Goal: Task Accomplishment & Management: Complete application form

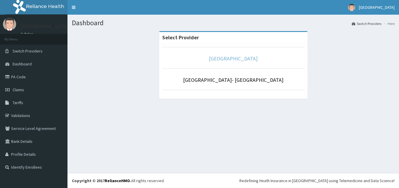
click at [226, 58] on link "[GEOGRAPHIC_DATA]" at bounding box center [233, 58] width 49 height 7
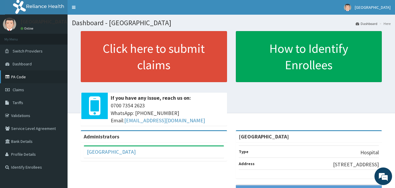
click at [26, 77] on link "PA Code" at bounding box center [34, 76] width 68 height 13
click at [23, 87] on link "Claims" at bounding box center [34, 89] width 68 height 13
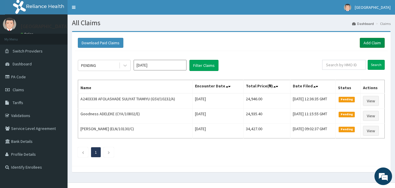
click at [372, 43] on link "Add Claim" at bounding box center [372, 43] width 25 height 10
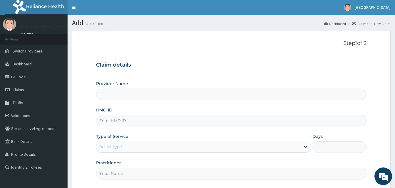
type input "[GEOGRAPHIC_DATA]"
click at [118, 123] on input "HMO ID" at bounding box center [231, 120] width 270 height 11
paste input "CodeEln/10022/f"
click at [109, 123] on input "CodeEln/10022/f" at bounding box center [231, 120] width 270 height 11
type input "Eln/10022/f"
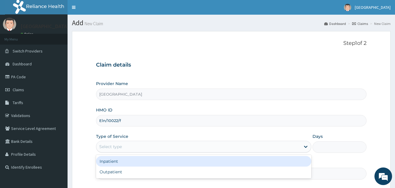
click at [133, 144] on div "Select type" at bounding box center [198, 146] width 204 height 9
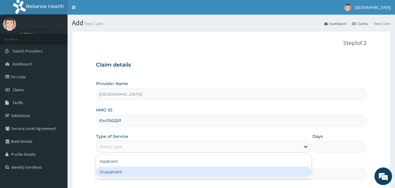
click at [120, 169] on div "Outpatient" at bounding box center [203, 172] width 215 height 11
type input "1"
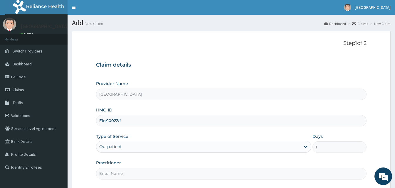
click at [121, 171] on input "Practitioner" at bounding box center [231, 173] width 270 height 11
type input "Doctor Sydney"
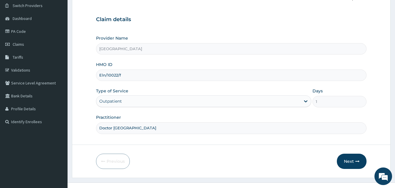
scroll to position [55, 0]
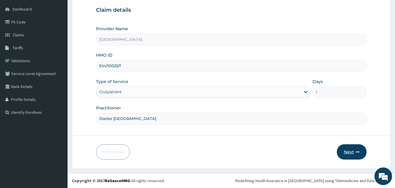
click at [353, 152] on button "Next" at bounding box center [352, 151] width 30 height 15
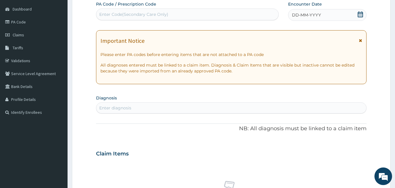
click at [298, 16] on span "DD-MM-YYYY" at bounding box center [306, 15] width 29 height 6
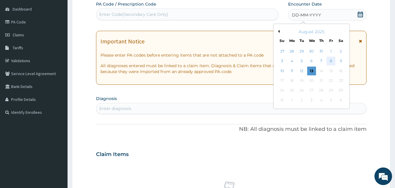
click at [333, 60] on div "8" at bounding box center [330, 61] width 9 height 9
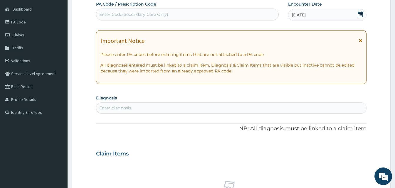
click at [116, 109] on div "Enter diagnosis" at bounding box center [115, 108] width 32 height 6
type input "malaria"
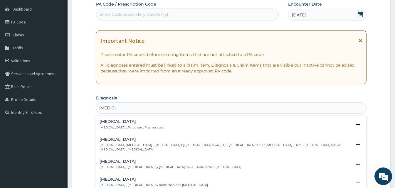
click at [120, 124] on h4 "[MEDICAL_DATA]" at bounding box center [132, 121] width 65 height 4
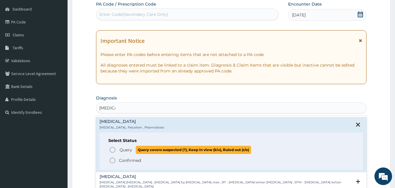
click at [110, 150] on circle "status option query" at bounding box center [112, 149] width 5 height 5
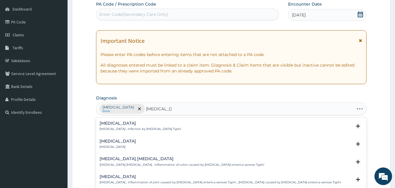
type input "typhoid fever"
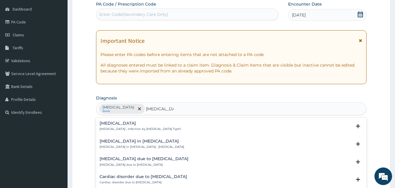
click at [114, 127] on div "Typhoid fever Typhoid fever , Infection by Salmonella Typhi" at bounding box center [141, 126] width 82 height 10
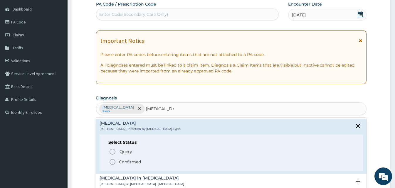
click at [112, 162] on icon "status option filled" at bounding box center [112, 162] width 7 height 7
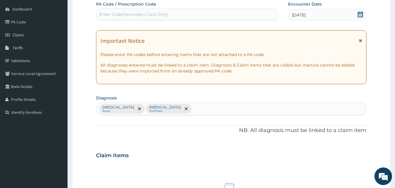
scroll to position [219, 0]
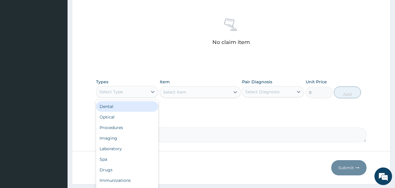
click at [146, 93] on div "Select Type" at bounding box center [121, 91] width 51 height 9
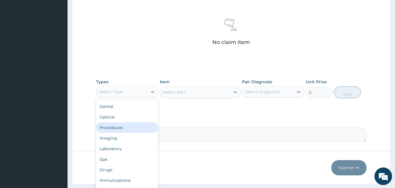
click at [130, 129] on div "Procedures" at bounding box center [127, 127] width 62 height 11
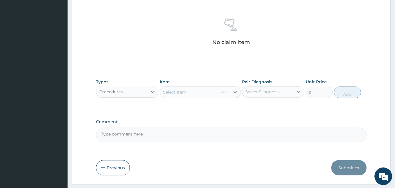
click at [237, 90] on div "Select Item" at bounding box center [200, 92] width 81 height 12
click at [234, 91] on div "Select Item" at bounding box center [200, 92] width 81 height 12
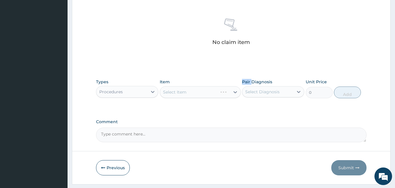
click at [234, 91] on div "Select Item" at bounding box center [200, 92] width 81 height 12
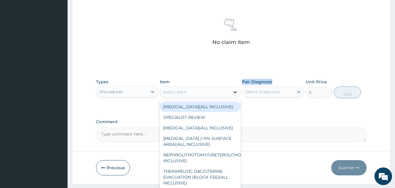
click at [234, 91] on icon at bounding box center [235, 92] width 4 height 2
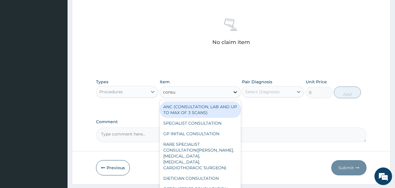
type input "consul"
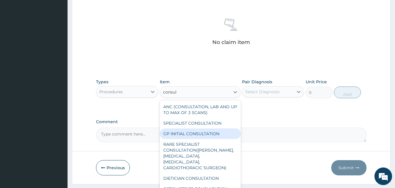
click at [208, 133] on div "GP INITIAL CONSULTATION" at bounding box center [200, 134] width 81 height 11
type input "2000"
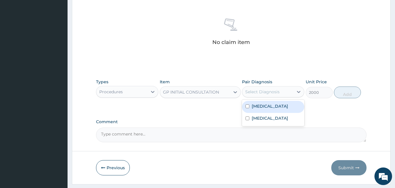
click at [283, 91] on div "Select Diagnosis" at bounding box center [267, 91] width 51 height 9
click at [279, 106] on div "[MEDICAL_DATA]" at bounding box center [273, 107] width 62 height 12
checkbox input "true"
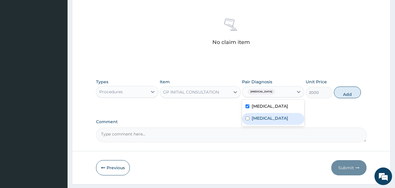
click at [274, 117] on label "Typhoid fever" at bounding box center [270, 118] width 36 height 6
checkbox input "true"
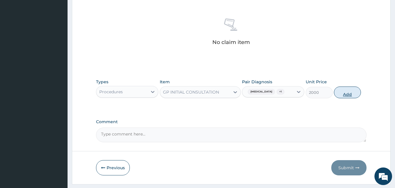
click at [351, 90] on button "Add" at bounding box center [347, 93] width 27 height 12
type input "0"
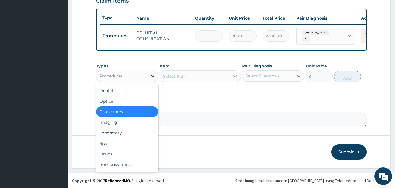
click at [148, 79] on div at bounding box center [152, 76] width 11 height 11
click at [129, 131] on div "Laboratory" at bounding box center [127, 133] width 62 height 11
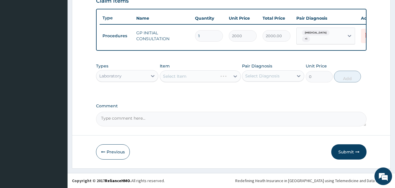
click at [229, 76] on div "Select Item" at bounding box center [200, 76] width 81 height 12
click at [230, 76] on div "Select Item" at bounding box center [200, 76] width 81 height 12
click at [231, 78] on div at bounding box center [235, 76] width 11 height 11
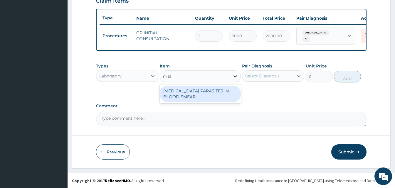
type input "mala"
click at [213, 97] on div "MALARIA PARASITES IN BLOOD SMEAR" at bounding box center [200, 94] width 81 height 16
type input "1700"
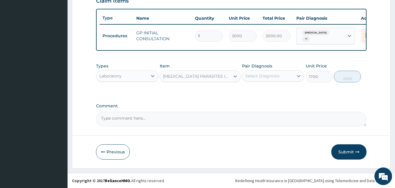
click at [275, 80] on div "Select Diagnosis" at bounding box center [267, 75] width 51 height 9
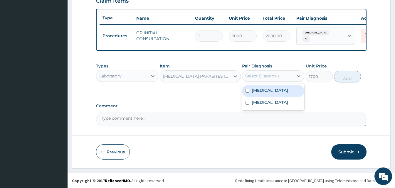
click at [272, 92] on div "Malaria" at bounding box center [273, 91] width 62 height 12
checkbox input "true"
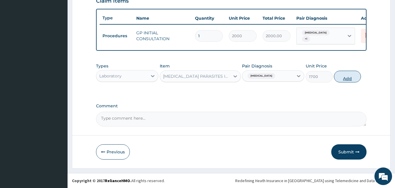
click at [346, 79] on button "Add" at bounding box center [347, 77] width 27 height 12
type input "0"
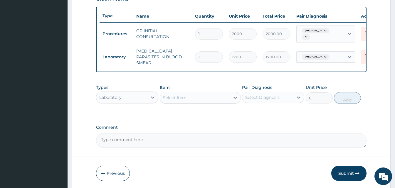
click at [208, 96] on div "Select Item" at bounding box center [195, 97] width 70 height 9
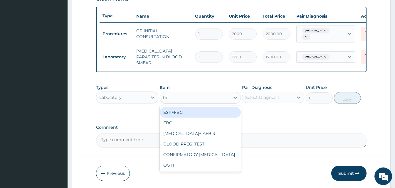
type input "f"
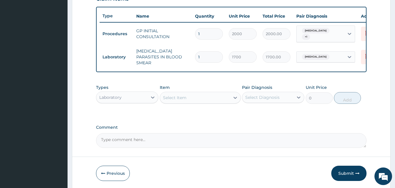
click at [148, 104] on div "Types Laboratory Item Select Item Pair Diagnosis Select Diagnosis Unit Price 0 …" at bounding box center [231, 94] width 270 height 25
click at [142, 97] on div "Laboratory" at bounding box center [121, 97] width 51 height 9
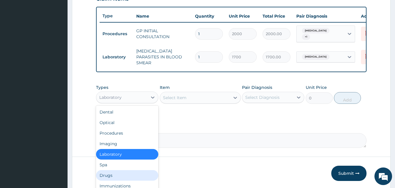
click at [116, 173] on div "Drugs" at bounding box center [127, 175] width 62 height 11
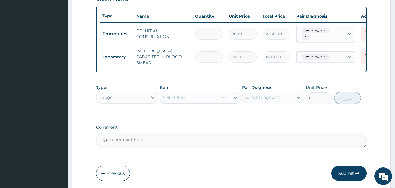
click at [232, 97] on div "Select Item" at bounding box center [200, 98] width 81 height 12
click at [171, 97] on div "Select Item" at bounding box center [174, 98] width 23 height 6
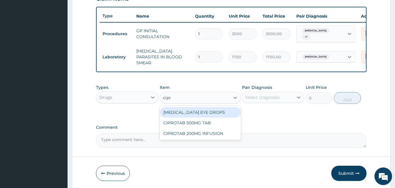
type input "cipro"
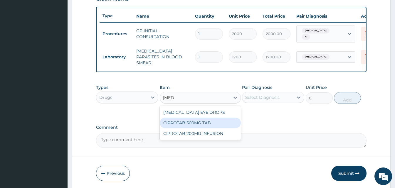
click at [188, 121] on div "CIPROTAB 500MG TAB" at bounding box center [200, 123] width 81 height 11
type input "180"
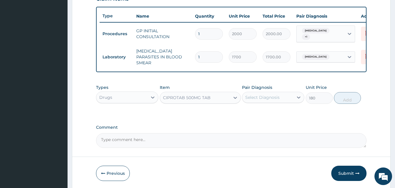
click at [285, 97] on div "Select Diagnosis" at bounding box center [267, 97] width 51 height 9
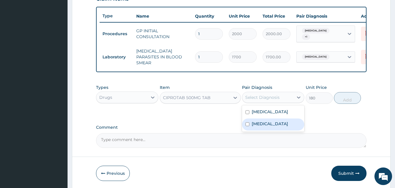
click at [279, 121] on label "Typhoid fever" at bounding box center [270, 124] width 36 height 6
checkbox input "true"
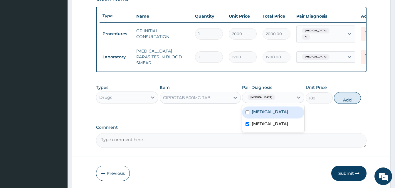
click at [356, 94] on button "Add" at bounding box center [347, 98] width 27 height 12
type input "0"
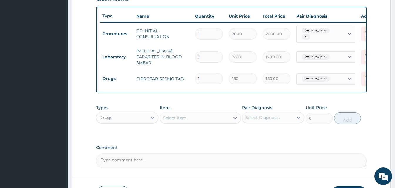
type input "0.00"
type input "5"
type input "900.00"
type input "5"
click at [182, 118] on div "Select Item" at bounding box center [174, 118] width 23 height 6
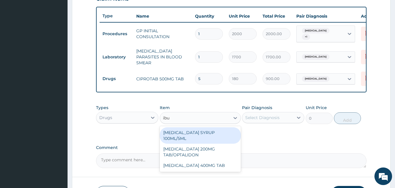
type input "ibup"
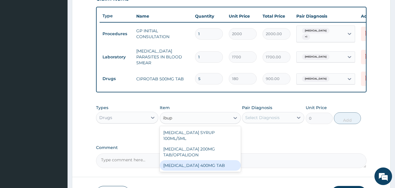
click at [202, 160] on div "IBUPROFEN 400MG TAB" at bounding box center [200, 165] width 81 height 11
type input "35"
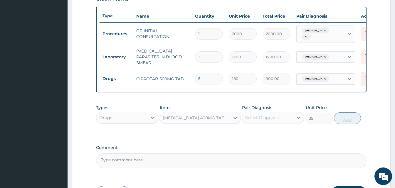
click at [286, 115] on div "Select Diagnosis" at bounding box center [267, 117] width 51 height 9
click at [268, 131] on div "Malaria" at bounding box center [273, 133] width 62 height 12
checkbox input "true"
click at [342, 116] on button "Add" at bounding box center [347, 118] width 27 height 12
type input "0"
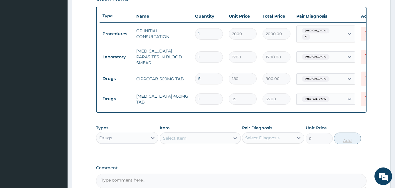
type input "0.00"
type input "8"
type input "280.00"
type input "8"
click at [196, 140] on div "Select Item" at bounding box center [195, 138] width 70 height 9
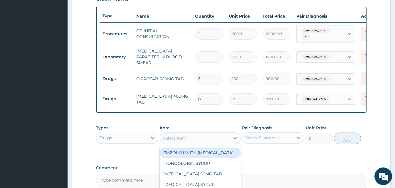
click at [196, 140] on div "Select Item" at bounding box center [195, 138] width 70 height 9
type input "chloro"
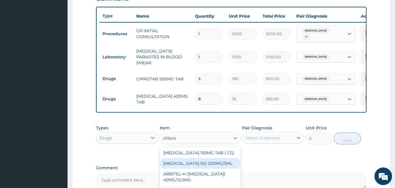
click at [199, 162] on div "CHLOROQUINE INJ 200MG/5ML" at bounding box center [200, 163] width 81 height 11
type input "120"
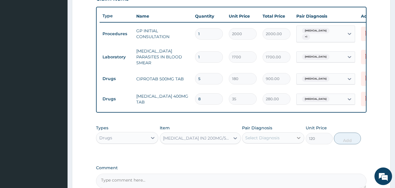
click at [297, 133] on div at bounding box center [298, 138] width 11 height 11
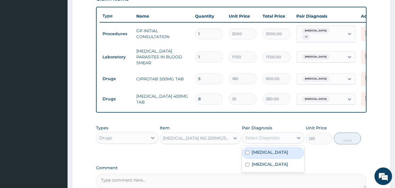
click at [273, 153] on div "Malaria" at bounding box center [273, 153] width 62 height 12
checkbox input "true"
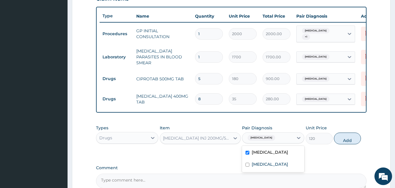
click at [351, 131] on div "Types Drugs Item CHLOROQUINE INJ 200MG/5ML Pair Diagnosis option Malaria, selec…" at bounding box center [231, 134] width 270 height 25
click at [349, 135] on button "Add" at bounding box center [347, 139] width 27 height 12
type input "0"
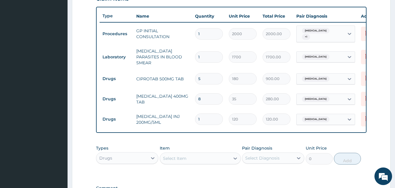
click at [226, 153] on div "Select Item" at bounding box center [200, 159] width 81 height 12
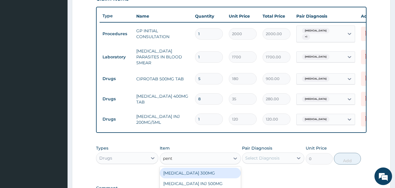
scroll to position [293, 0]
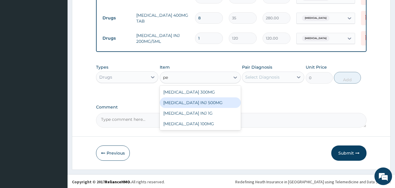
type input "p"
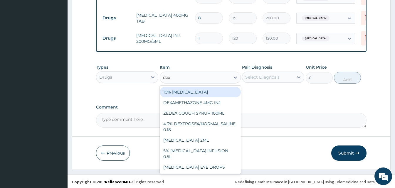
type input "dexa"
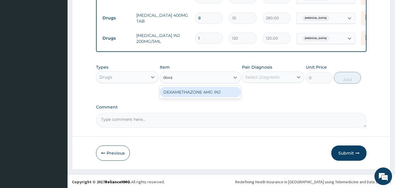
click at [198, 94] on div "DEXAMETHAZONE 4MG INJ" at bounding box center [200, 92] width 81 height 11
type input "109.2"
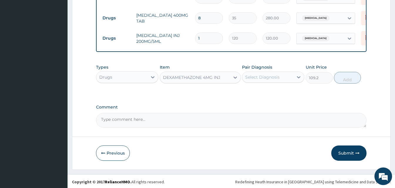
click at [288, 75] on div "Select Diagnosis" at bounding box center [267, 77] width 51 height 9
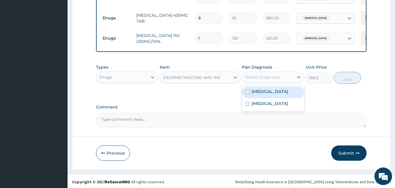
click at [280, 90] on div "Malaria" at bounding box center [273, 92] width 62 height 12
checkbox input "true"
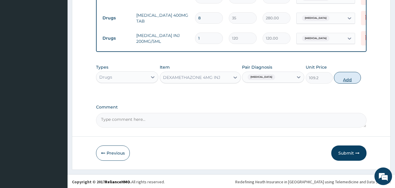
click at [340, 79] on button "Add" at bounding box center [347, 78] width 27 height 12
type input "0"
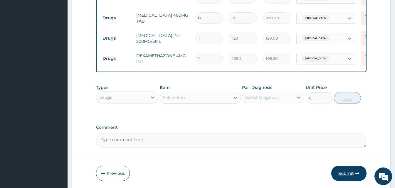
click at [349, 170] on button "Submit" at bounding box center [348, 173] width 35 height 15
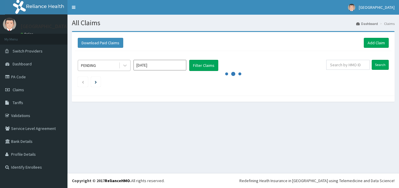
click at [102, 67] on div "PENDING" at bounding box center [98, 65] width 41 height 9
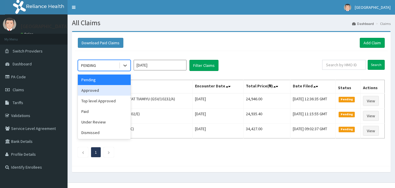
click at [97, 91] on div "Approved" at bounding box center [104, 90] width 53 height 11
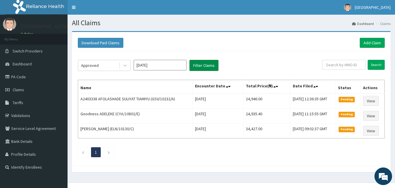
click at [204, 63] on button "Filter Claims" at bounding box center [203, 65] width 29 height 11
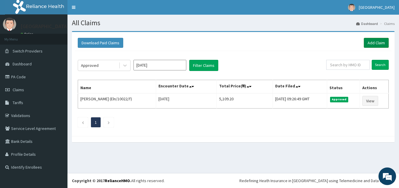
click at [377, 43] on link "Add Claim" at bounding box center [376, 43] width 25 height 10
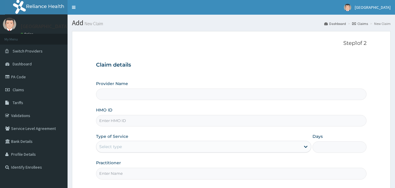
click at [124, 120] on input "HMO ID" at bounding box center [231, 120] width 270 height 11
type input "CodeGSV/11472/A"
click at [109, 120] on input "CodeGSV/11472/A" at bounding box center [231, 120] width 270 height 11
type input "Goodness Medical Centre"
type input "GSV/11472/A"
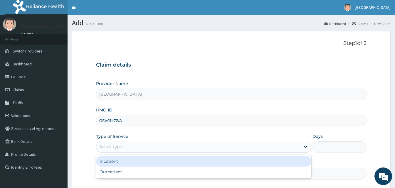
click at [134, 143] on div "Select type" at bounding box center [198, 146] width 204 height 9
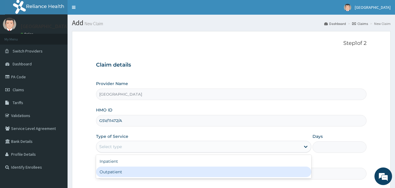
click at [117, 170] on div "Outpatient" at bounding box center [203, 172] width 215 height 11
type input "1"
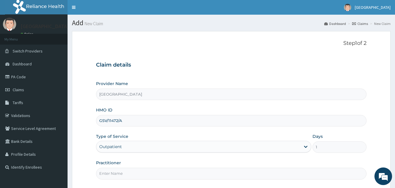
click at [127, 176] on input "Practitioner" at bounding box center [231, 173] width 270 height 11
type input "Doctor Sydney"
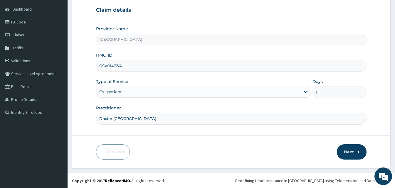
click at [344, 155] on button "Next" at bounding box center [352, 151] width 30 height 15
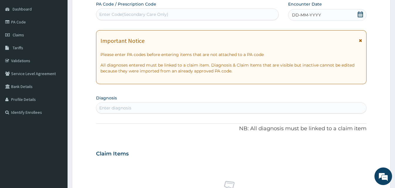
click at [298, 12] on div "DD-MM-YYYY" at bounding box center [327, 15] width 78 height 12
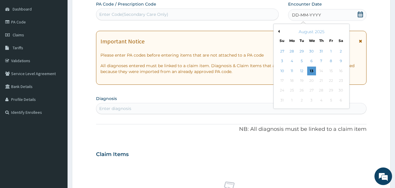
scroll to position [0, 0]
click at [332, 62] on div "8" at bounding box center [330, 61] width 9 height 9
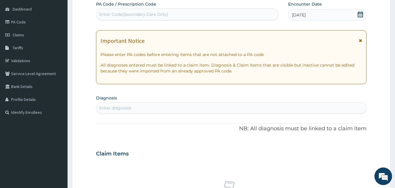
click at [124, 107] on div "Enter diagnosis" at bounding box center [115, 108] width 32 height 6
type input "mala"
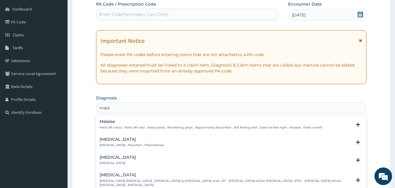
click at [108, 141] on h4 "[MEDICAL_DATA]" at bounding box center [132, 139] width 65 height 4
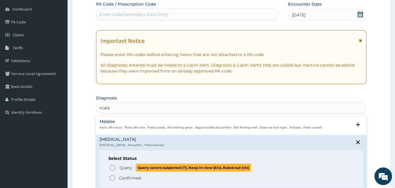
click at [110, 165] on icon "status option query" at bounding box center [112, 167] width 7 height 7
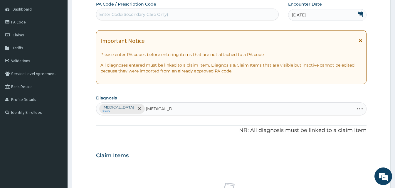
type input "typhoid fever"
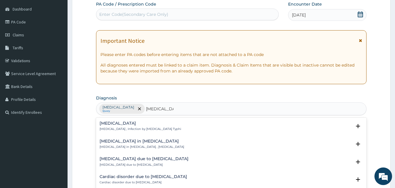
click at [122, 121] on h4 "Typhoid fever" at bounding box center [141, 123] width 82 height 4
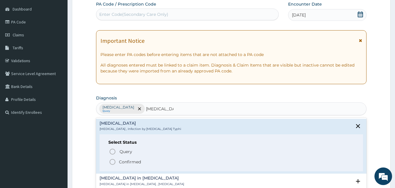
click at [112, 162] on icon "status option filled" at bounding box center [112, 162] width 7 height 7
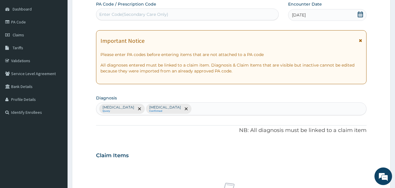
scroll to position [219, 0]
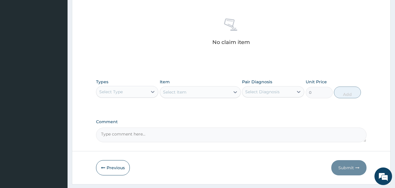
click at [146, 91] on div "Select Type" at bounding box center [121, 91] width 51 height 9
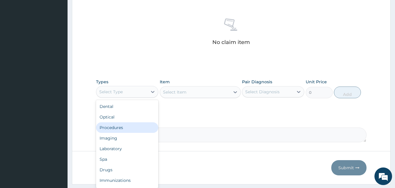
click at [129, 124] on div "Procedures" at bounding box center [127, 127] width 62 height 11
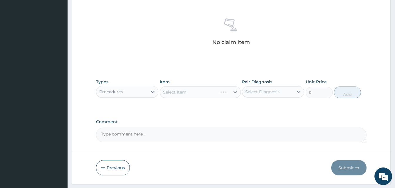
click at [230, 93] on div "Select Item" at bounding box center [200, 92] width 81 height 12
click at [233, 92] on div "Select Item" at bounding box center [200, 92] width 81 height 12
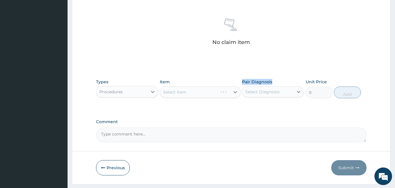
click at [233, 92] on div "Select Item" at bounding box center [200, 92] width 81 height 12
click at [232, 92] on div "Select Item" at bounding box center [200, 92] width 81 height 12
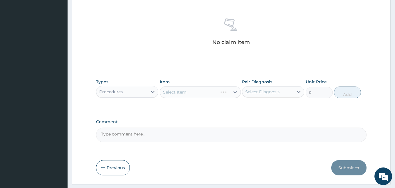
click at [232, 92] on div "Select Item" at bounding box center [200, 92] width 81 height 12
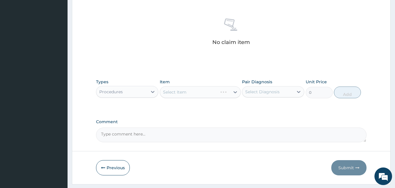
click at [232, 92] on div "Select Item" at bounding box center [200, 92] width 81 height 12
click at [232, 92] on icon at bounding box center [235, 92] width 6 height 6
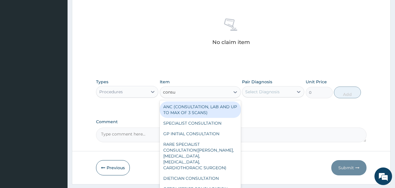
type input "consul"
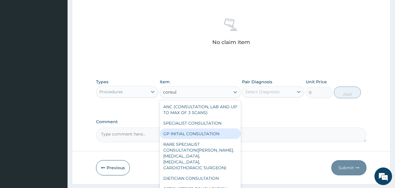
click at [212, 135] on div "GP INITIAL CONSULTATION" at bounding box center [200, 134] width 81 height 11
type input "2000"
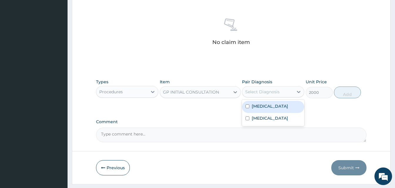
click at [291, 89] on div "Select Diagnosis" at bounding box center [267, 91] width 51 height 9
click at [286, 106] on div "Malaria" at bounding box center [273, 107] width 62 height 12
checkbox input "true"
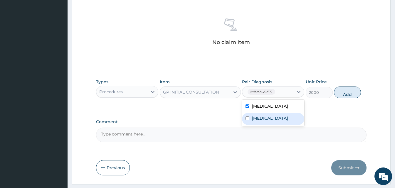
click at [269, 116] on label "Typhoid fever" at bounding box center [270, 118] width 36 height 6
checkbox input "true"
click at [343, 92] on button "Add" at bounding box center [347, 93] width 27 height 12
type input "0"
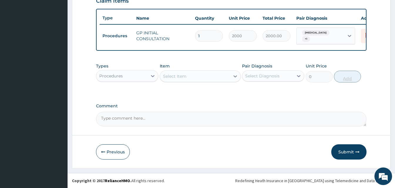
scroll to position [212, 0]
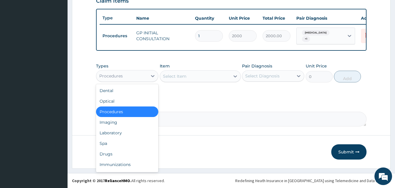
click at [145, 77] on div "Procedures" at bounding box center [121, 75] width 51 height 9
click at [121, 136] on div "Laboratory" at bounding box center [127, 133] width 62 height 11
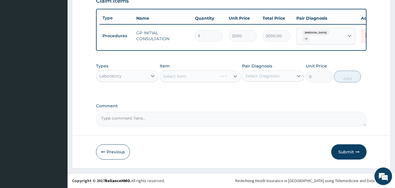
click at [231, 75] on div "Select Item" at bounding box center [200, 76] width 81 height 12
click at [231, 75] on div at bounding box center [235, 76] width 11 height 11
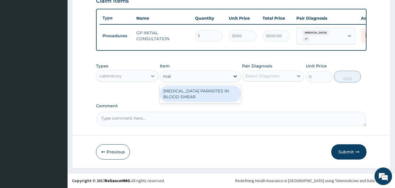
type input "mala"
click at [218, 88] on div "MALARIA PARASITES IN BLOOD SMEAR" at bounding box center [200, 94] width 81 height 16
type input "1700"
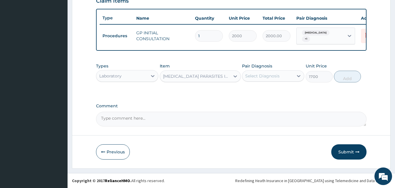
click at [275, 75] on div "Select Diagnosis" at bounding box center [262, 76] width 34 height 6
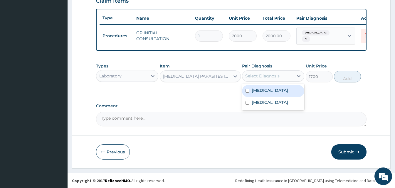
click at [271, 88] on div "Malaria" at bounding box center [273, 91] width 62 height 12
checkbox input "true"
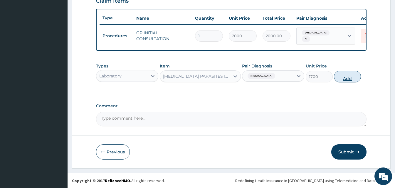
click at [347, 74] on button "Add" at bounding box center [347, 77] width 27 height 12
type input "0"
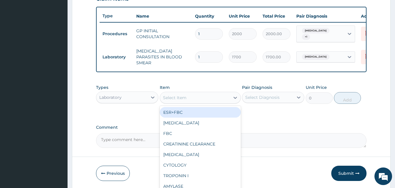
click at [195, 100] on div "Select Item" at bounding box center [195, 97] width 70 height 9
click at [145, 95] on div "Laboratory" at bounding box center [121, 97] width 51 height 9
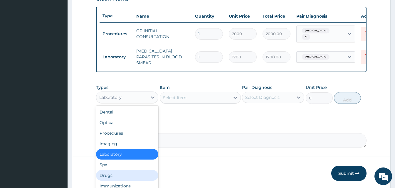
click at [122, 172] on div "Drugs" at bounding box center [127, 175] width 62 height 11
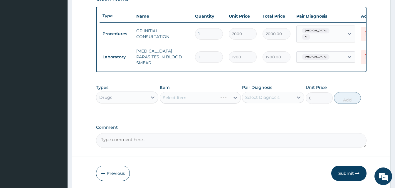
click at [220, 93] on div "Select Item" at bounding box center [200, 98] width 81 height 12
click at [186, 98] on div "Select Item" at bounding box center [195, 97] width 70 height 9
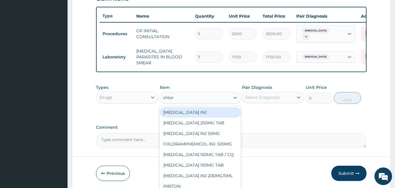
type input "chloro"
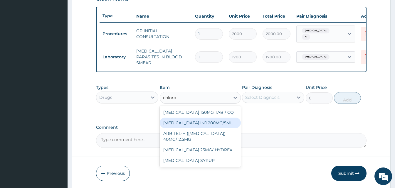
click at [192, 120] on div "CHLOROQUINE INJ 200MG/5ML" at bounding box center [200, 123] width 81 height 11
type input "120"
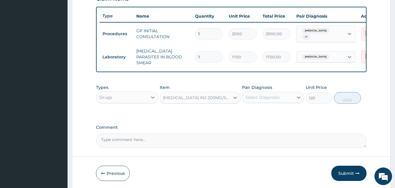
click at [285, 95] on div "Select Diagnosis" at bounding box center [267, 97] width 51 height 9
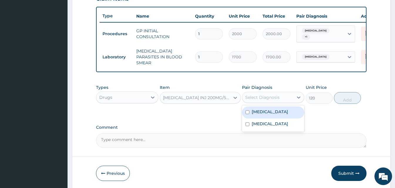
click at [277, 111] on div "Malaria" at bounding box center [273, 113] width 62 height 12
checkbox input "true"
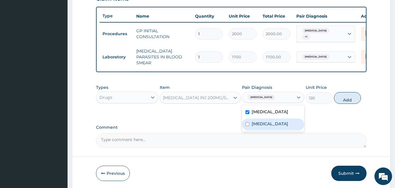
click at [270, 122] on label "Typhoid fever" at bounding box center [270, 124] width 36 height 6
checkbox input "false"
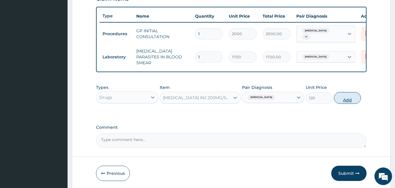
click at [343, 97] on button "Add" at bounding box center [347, 98] width 27 height 12
type input "0"
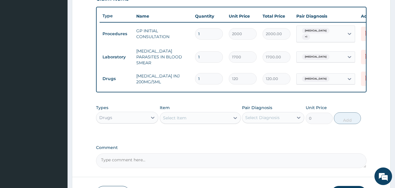
click at [216, 118] on div "Select Item" at bounding box center [195, 117] width 70 height 9
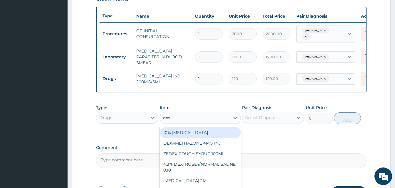
type input "dexa"
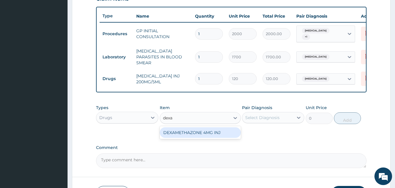
click at [215, 133] on div "DEXAMETHAZONE 4MG INJ" at bounding box center [200, 132] width 81 height 11
type input "109.2"
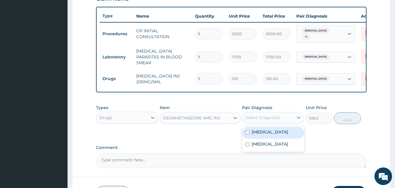
click at [292, 113] on div "Select Diagnosis" at bounding box center [267, 117] width 51 height 9
click at [272, 136] on div "Malaria" at bounding box center [273, 133] width 62 height 12
checkbox input "true"
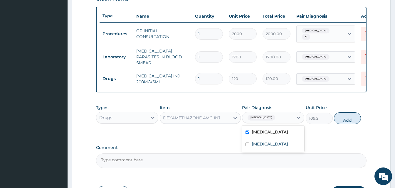
click at [350, 121] on button "Add" at bounding box center [347, 118] width 27 height 12
type input "0"
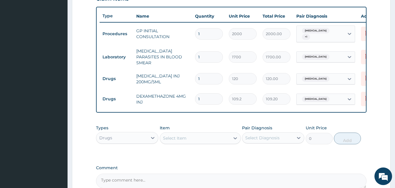
click at [186, 139] on div "Select Item" at bounding box center [174, 138] width 23 height 6
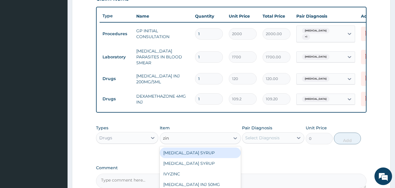
type input "zinc"
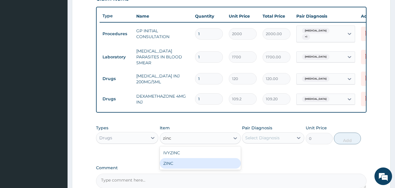
click at [187, 164] on div "ZINC" at bounding box center [200, 163] width 81 height 11
type input "46.79999999999999"
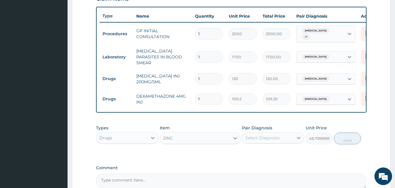
click at [286, 137] on div "Select Diagnosis" at bounding box center [267, 137] width 51 height 9
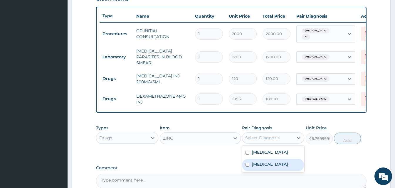
click at [278, 166] on label "Typhoid fever" at bounding box center [270, 164] width 36 height 6
checkbox input "true"
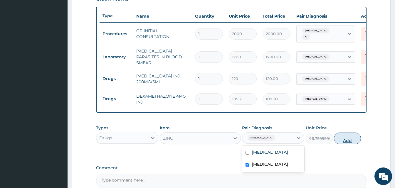
click at [351, 137] on button "Add" at bounding box center [347, 139] width 27 height 12
type input "0"
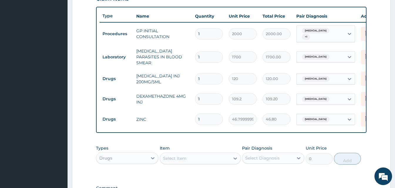
scroll to position [293, 0]
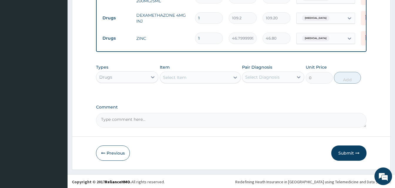
click at [188, 76] on div "Select Item" at bounding box center [195, 77] width 70 height 9
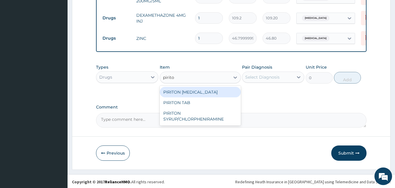
type input "piriton"
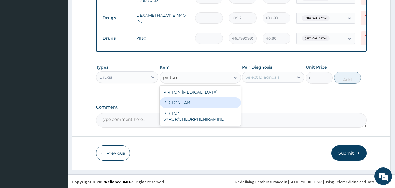
click at [190, 100] on div "PIRITON TAB" at bounding box center [200, 102] width 81 height 11
type input "25"
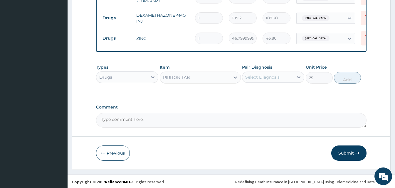
click at [285, 76] on div "Select Diagnosis" at bounding box center [267, 77] width 51 height 9
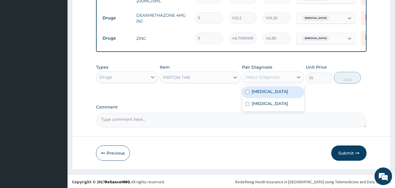
click at [279, 89] on div "Malaria" at bounding box center [273, 92] width 62 height 12
checkbox input "true"
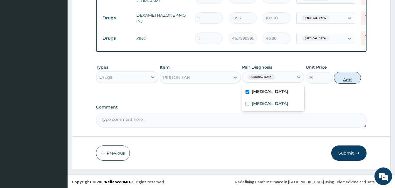
click at [343, 78] on button "Add" at bounding box center [347, 78] width 27 height 12
type input "0"
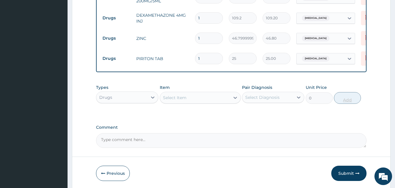
type input "10"
type input "250.00"
type input "10"
click at [194, 99] on div "Select Item" at bounding box center [195, 97] width 70 height 9
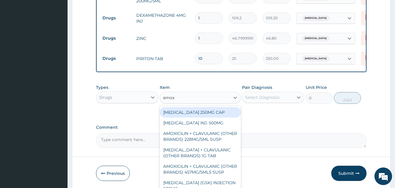
type input "amoxy"
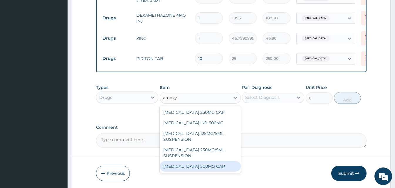
click at [202, 165] on div "AMOXYCILLIN 500MG CAP" at bounding box center [200, 166] width 81 height 11
type input "30"
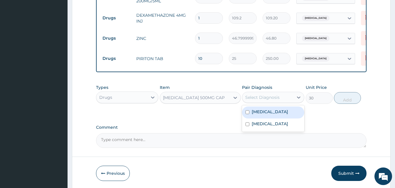
click at [282, 93] on div "Select Diagnosis" at bounding box center [267, 97] width 51 height 9
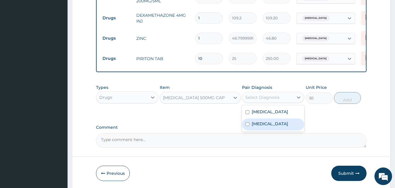
click at [270, 128] on div "Typhoid fever" at bounding box center [273, 125] width 62 height 12
checkbox input "true"
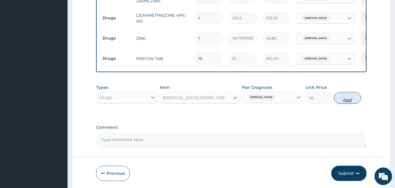
click at [345, 96] on button "Add" at bounding box center [347, 98] width 27 height 12
type input "0"
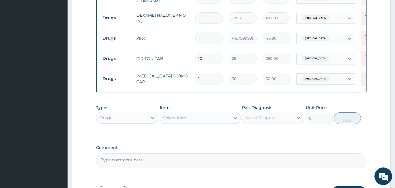
type input "0.00"
type input "2"
type input "60.00"
type input "21"
type input "630.00"
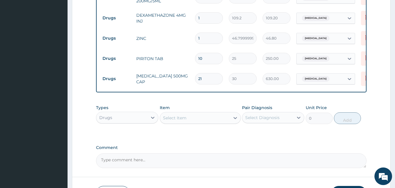
type input "21"
click at [175, 116] on div "Select Item" at bounding box center [174, 118] width 23 height 6
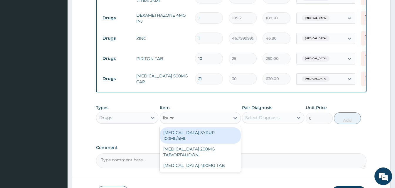
type input "ibupro"
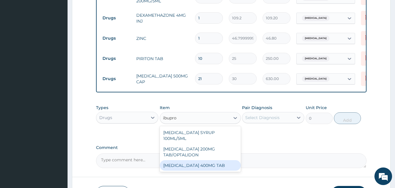
click at [207, 160] on div "IBUPROFEN 400MG TAB" at bounding box center [200, 165] width 81 height 11
type input "35"
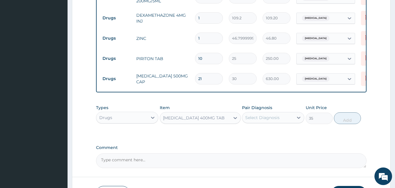
click at [272, 122] on div "Pair Diagnosis Select Diagnosis" at bounding box center [273, 114] width 62 height 19
click at [272, 117] on div "Select Diagnosis" at bounding box center [262, 118] width 34 height 6
click at [264, 133] on label "Malaria" at bounding box center [270, 132] width 36 height 6
checkbox input "true"
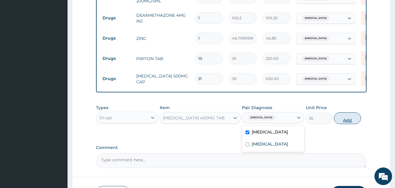
click at [340, 121] on button "Add" at bounding box center [347, 118] width 27 height 12
type input "0"
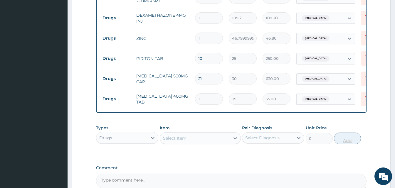
type input "10"
type input "350.00"
type input "10"
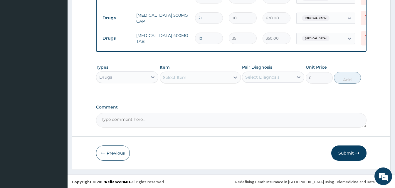
click at [188, 75] on div "Select Item" at bounding box center [195, 77] width 70 height 9
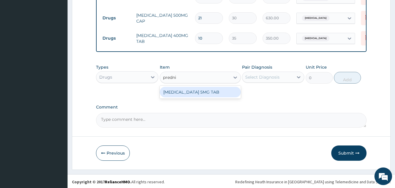
type input "prednis"
click at [195, 92] on div "PREDNISOLONE 5MG TAB" at bounding box center [200, 92] width 81 height 11
type input "25"
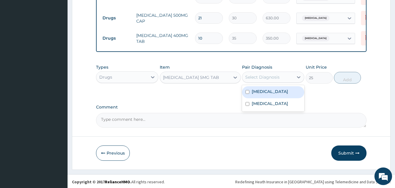
click at [260, 77] on div "Select Diagnosis" at bounding box center [262, 77] width 34 height 6
click at [262, 87] on div "Malaria" at bounding box center [273, 92] width 62 height 12
checkbox input "true"
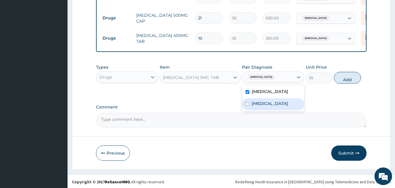
click at [262, 101] on label "Typhoid fever" at bounding box center [270, 104] width 36 height 6
checkbox input "true"
click at [348, 75] on button "Add" at bounding box center [347, 78] width 27 height 12
type input "0"
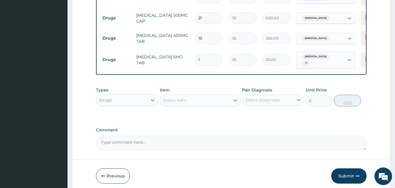
type input "0.00"
type input "2"
type input "50.00"
type input "20"
type input "500.00"
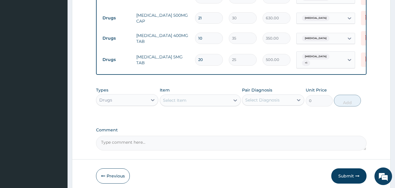
type input "20"
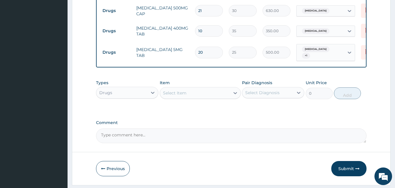
scroll to position [374, 0]
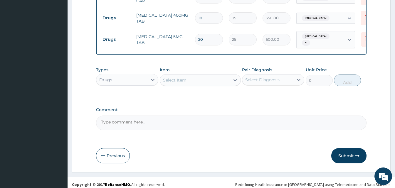
click at [186, 77] on div "Select Item" at bounding box center [174, 80] width 23 height 6
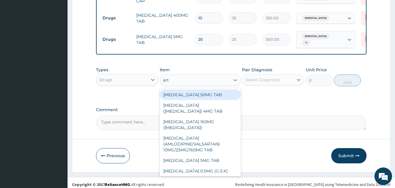
type input "arte"
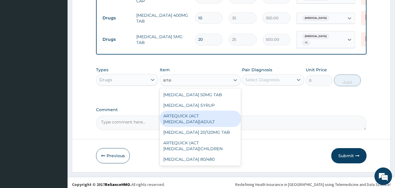
click at [192, 113] on div "ARTEQUICK (ACT ANTIMALARIAL)ADULT" at bounding box center [200, 119] width 81 height 16
type input "2500"
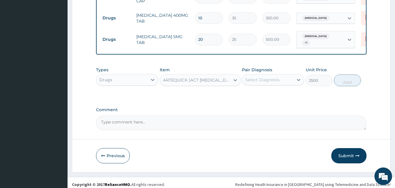
click at [284, 80] on div "Select Diagnosis" at bounding box center [267, 79] width 51 height 9
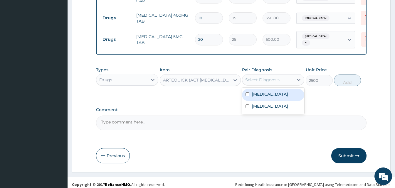
click at [279, 90] on div "Malaria" at bounding box center [273, 95] width 62 height 12
checkbox input "true"
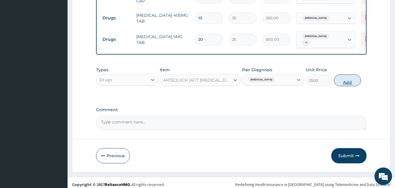
click at [346, 79] on button "Add" at bounding box center [347, 81] width 27 height 12
type input "0"
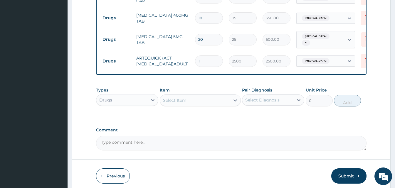
click at [348, 176] on button "Submit" at bounding box center [348, 176] width 35 height 15
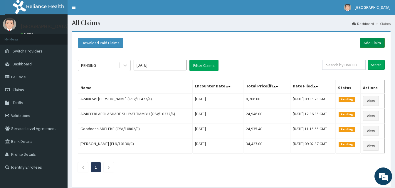
click at [374, 44] on link "Add Claim" at bounding box center [372, 43] width 25 height 10
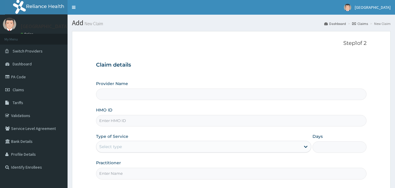
type input "CodeNOS/10017/E"
type input "[GEOGRAPHIC_DATA]"
click at [110, 121] on input "CodeNOS/10017/E" at bounding box center [231, 120] width 270 height 11
type input "NOS/10017/E"
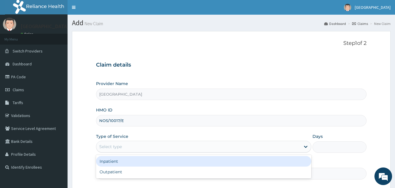
click at [125, 145] on div "Select type" at bounding box center [198, 146] width 204 height 9
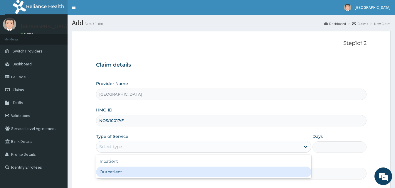
drag, startPoint x: 124, startPoint y: 166, endPoint x: 124, endPoint y: 170, distance: 4.1
click at [124, 170] on div "Inpatient Outpatient" at bounding box center [203, 166] width 215 height 23
click at [124, 170] on div "Outpatient" at bounding box center [203, 172] width 215 height 11
type input "1"
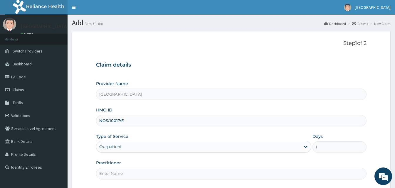
click at [124, 170] on input "Practitioner" at bounding box center [231, 173] width 270 height 11
type input "Doctor [GEOGRAPHIC_DATA]"
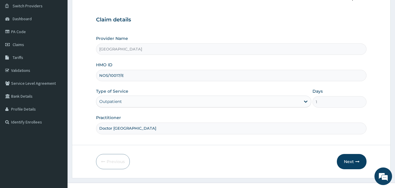
scroll to position [55, 0]
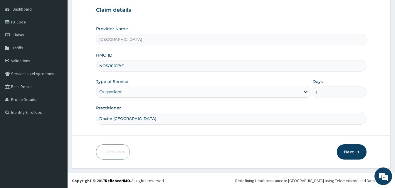
click at [361, 151] on button "Next" at bounding box center [352, 151] width 30 height 15
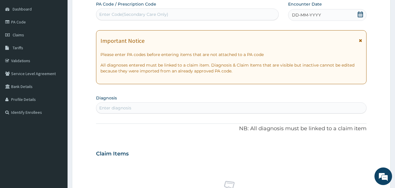
scroll to position [0, 0]
drag, startPoint x: 240, startPoint y: 21, endPoint x: 240, endPoint y: 16, distance: 5.0
click at [240, 16] on div "PA Code / Prescription Code Enter Code(Secondary Care Only)" at bounding box center [187, 11] width 183 height 20
click at [240, 16] on div "Enter Code(Secondary Care Only)" at bounding box center [187, 14] width 182 height 9
paste input "CODEPA/FB6F55"
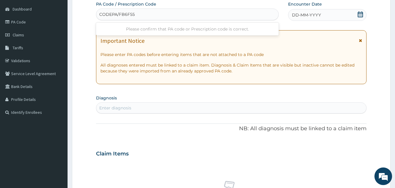
click at [112, 15] on input "CODEPA/FB6F55" at bounding box center [117, 14] width 36 height 6
type input "PA/FB6F55"
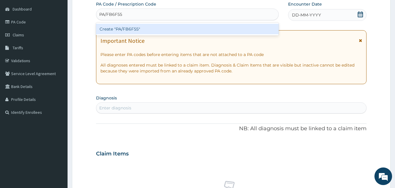
click at [126, 33] on div "Create "PA/FB6F55"" at bounding box center [187, 29] width 183 height 11
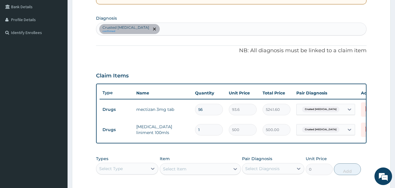
scroll to position [124, 0]
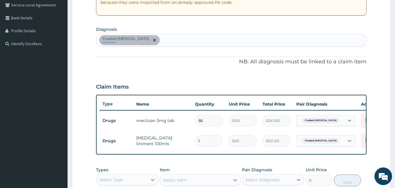
click at [163, 37] on div "Crusted scabies confirmed" at bounding box center [231, 40] width 270 height 12
type input "malar"
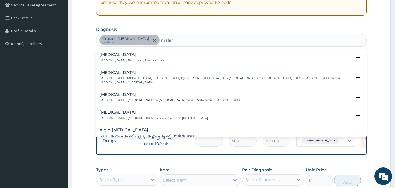
click at [114, 58] on div "Malaria Malaria , Paludism , Plasmodiosis" at bounding box center [132, 58] width 65 height 10
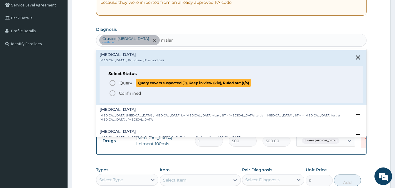
click at [111, 82] on icon "status option query" at bounding box center [112, 83] width 7 height 7
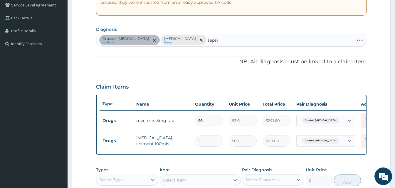
type input "sepsis"
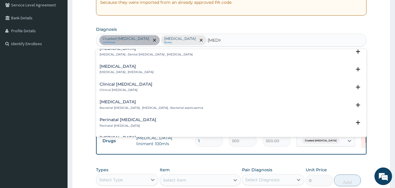
scroll to position [47, 0]
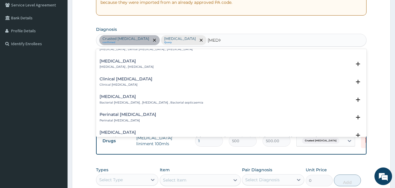
click at [147, 104] on p "Bacterial septicemia , Bacterial sepsis , Bacterial septicaemia" at bounding box center [152, 103] width 104 height 4
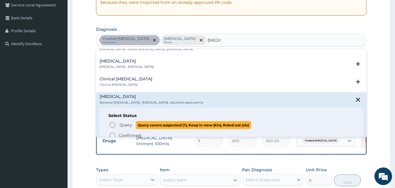
click at [115, 126] on circle "status option query" at bounding box center [112, 124] width 5 height 5
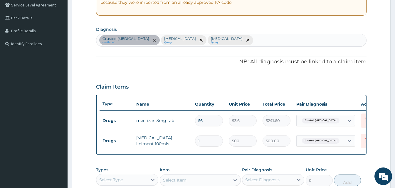
scroll to position [232, 0]
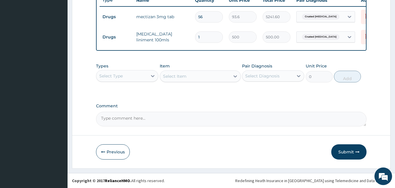
click at [135, 72] on div "Select Type" at bounding box center [121, 75] width 51 height 9
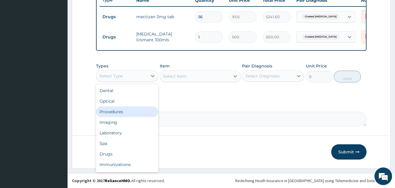
click at [136, 114] on div "Procedures" at bounding box center [127, 112] width 62 height 11
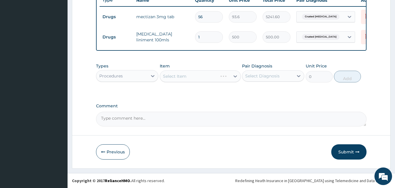
click at [229, 75] on div "Select Item" at bounding box center [200, 76] width 81 height 12
click at [233, 76] on div "Select Item" at bounding box center [200, 76] width 81 height 12
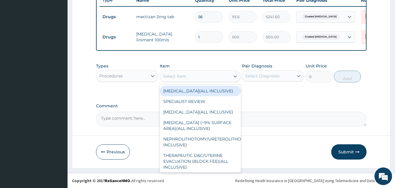
click at [233, 76] on icon at bounding box center [235, 76] width 6 height 6
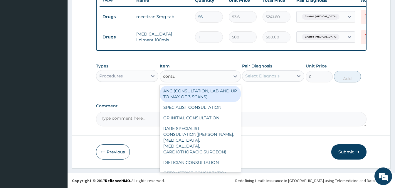
type input "consul"
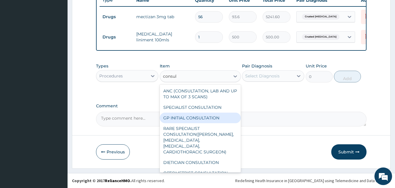
click at [204, 121] on div "GP INITIAL CONSULTATION" at bounding box center [200, 118] width 81 height 11
type input "2000"
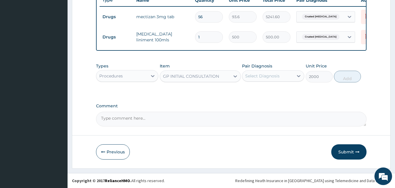
click at [280, 75] on div "Select Diagnosis" at bounding box center [267, 75] width 51 height 9
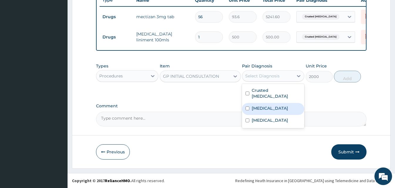
click at [269, 103] on div "Malaria" at bounding box center [273, 109] width 62 height 12
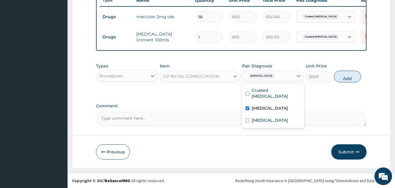
click at [269, 107] on div "Malaria" at bounding box center [273, 109] width 62 height 12
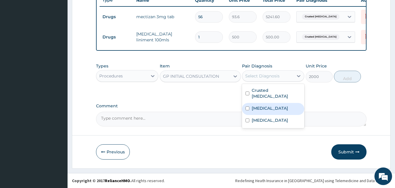
click at [269, 104] on div "Malaria" at bounding box center [273, 109] width 62 height 12
checkbox input "true"
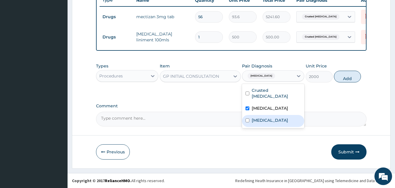
click at [266, 120] on div "Bacterial sepsis" at bounding box center [273, 121] width 62 height 12
checkbox input "true"
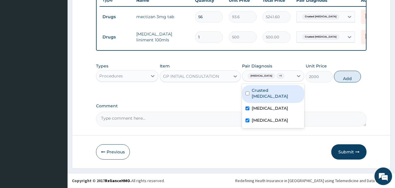
click at [281, 88] on label "Crusted scabies" at bounding box center [276, 93] width 49 height 12
checkbox input "true"
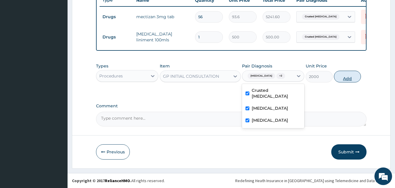
click at [354, 75] on button "Add" at bounding box center [347, 77] width 27 height 12
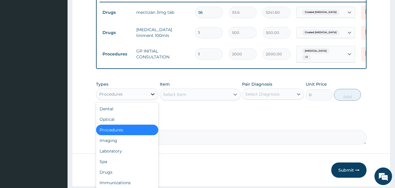
click at [151, 97] on icon at bounding box center [153, 94] width 6 height 6
click at [132, 155] on div "Laboratory" at bounding box center [127, 151] width 62 height 11
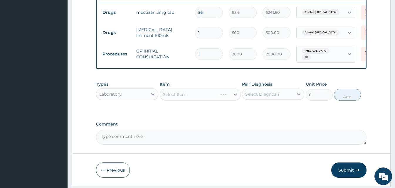
click at [235, 97] on div "Select Item" at bounding box center [200, 95] width 81 height 12
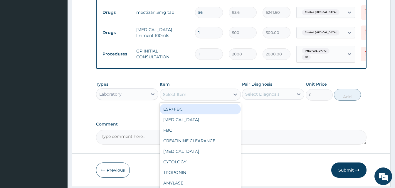
click at [235, 97] on icon at bounding box center [235, 95] width 6 height 6
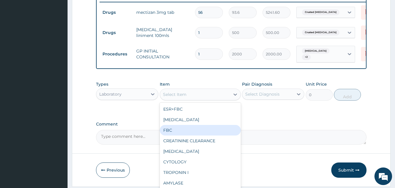
click at [195, 135] on div "FBC" at bounding box center [200, 130] width 81 height 11
type input "2500"
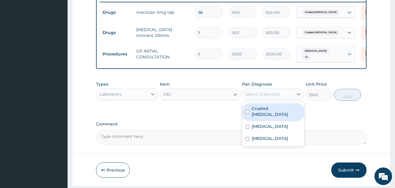
click at [290, 93] on div "Select Diagnosis" at bounding box center [267, 94] width 51 height 9
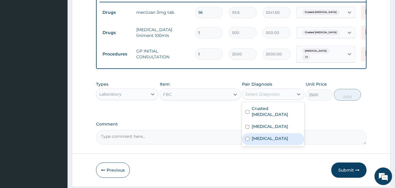
click at [270, 136] on label "Bacterial sepsis" at bounding box center [270, 139] width 36 height 6
checkbox input "true"
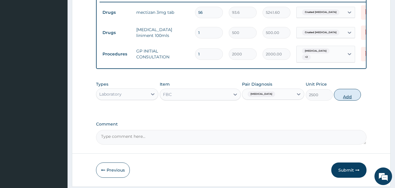
click at [343, 101] on button "Add" at bounding box center [347, 95] width 27 height 12
type input "0"
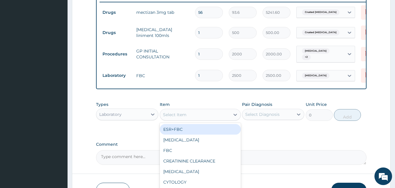
click at [186, 119] on div "Select Item" at bounding box center [195, 114] width 70 height 9
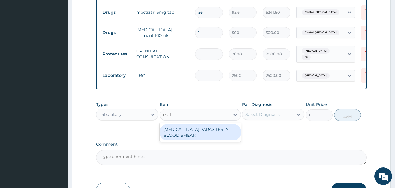
type input "mala"
click at [197, 132] on div "MALARIA PARASITES IN BLOOD SMEAR" at bounding box center [200, 132] width 81 height 16
type input "1700"
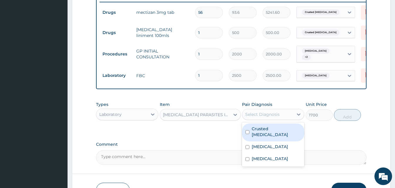
click at [293, 112] on div "Select Diagnosis" at bounding box center [267, 114] width 51 height 9
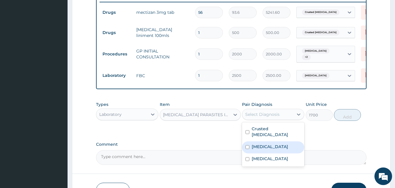
click at [258, 145] on label "Malaria" at bounding box center [270, 147] width 36 height 6
checkbox input "true"
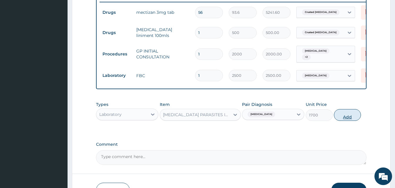
click at [347, 119] on button "Add" at bounding box center [347, 115] width 27 height 12
type input "0"
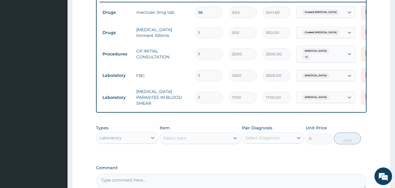
scroll to position [293, 0]
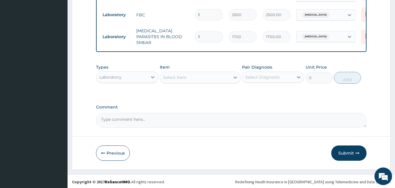
click at [137, 73] on div "Laboratory" at bounding box center [121, 77] width 51 height 9
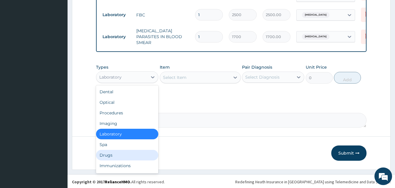
click at [115, 150] on div "Drugs" at bounding box center [127, 155] width 62 height 11
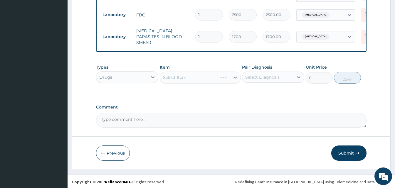
click at [213, 93] on div "Types option Drugs, selected. Select is focused ,type to refine list, press Dow…" at bounding box center [231, 78] width 270 height 34
click at [217, 79] on div "Select Item" at bounding box center [200, 78] width 81 height 12
click at [221, 76] on div "Select Item" at bounding box center [200, 78] width 81 height 12
click at [228, 80] on div "Select Item" at bounding box center [200, 78] width 81 height 12
click at [230, 77] on div "Select Item" at bounding box center [200, 78] width 81 height 12
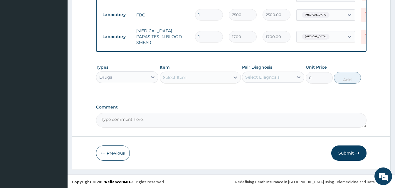
click at [230, 77] on div at bounding box center [235, 77] width 11 height 11
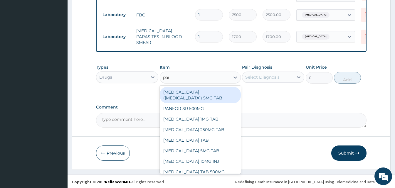
type input "para"
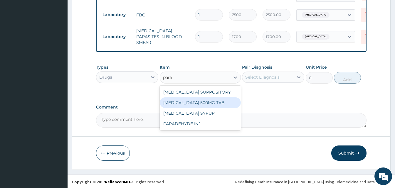
click at [178, 102] on div "PARACETAMOL 500MG TAB" at bounding box center [200, 102] width 81 height 11
type input "15"
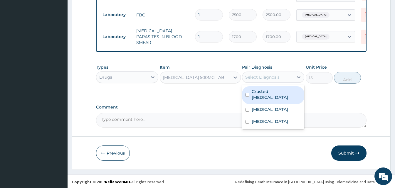
click at [284, 76] on div "Select Diagnosis" at bounding box center [267, 77] width 51 height 9
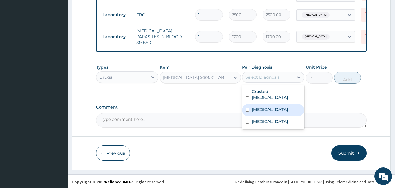
click at [265, 107] on div "Malaria" at bounding box center [273, 110] width 62 height 12
checkbox input "true"
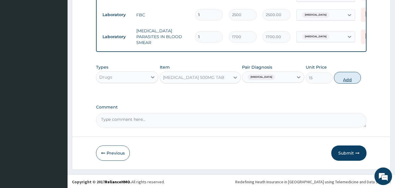
click at [350, 75] on button "Add" at bounding box center [347, 78] width 27 height 12
type input "0"
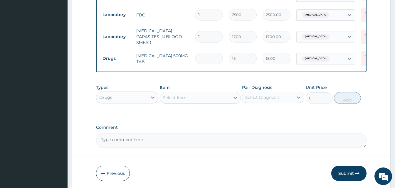
type input "0.00"
type input "3"
type input "45.00"
type input "30"
type input "450.00"
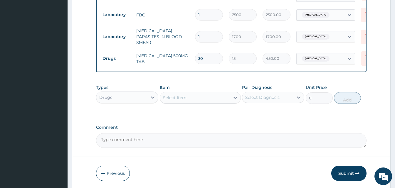
type input "30"
click at [209, 97] on div "Select Item" at bounding box center [195, 97] width 70 height 9
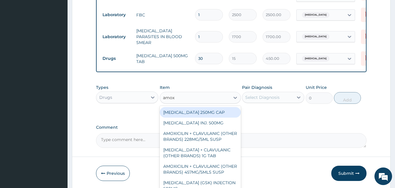
type input "amoxy"
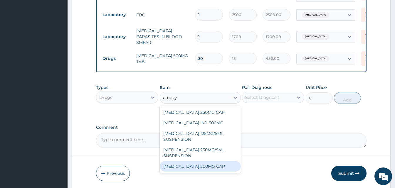
click at [201, 163] on div "AMOXYCILLIN 500MG CAP" at bounding box center [200, 166] width 81 height 11
type input "30"
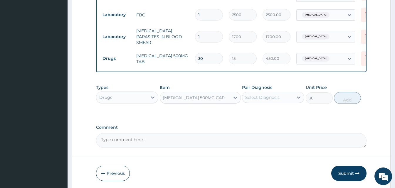
click at [279, 95] on div "Select Diagnosis" at bounding box center [267, 97] width 51 height 9
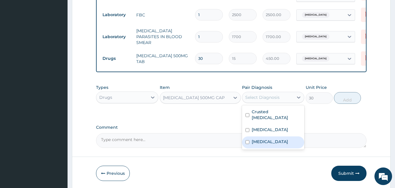
click at [268, 139] on label "Bacterial sepsis" at bounding box center [270, 142] width 36 height 6
checkbox input "true"
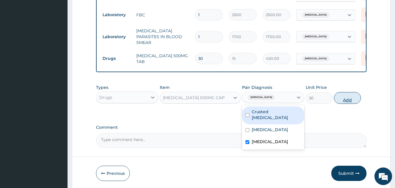
click at [353, 92] on button "Add" at bounding box center [347, 98] width 27 height 12
type input "0"
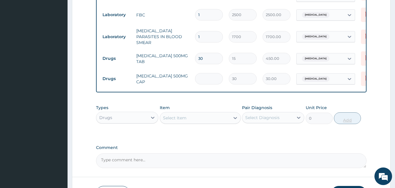
type input "0.00"
type input "2"
type input "60.00"
type input "21"
type input "630.00"
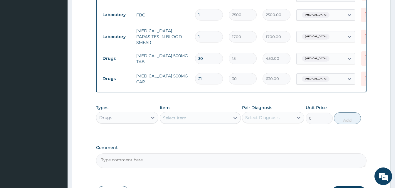
type input "21"
click at [181, 119] on div "Select Item" at bounding box center [174, 118] width 23 height 6
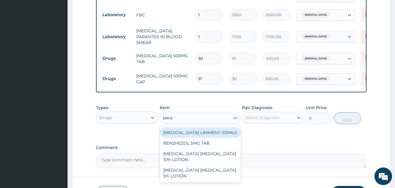
type input "benzy"
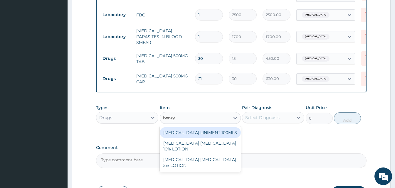
click at [193, 127] on div "BENZYL BENZOATE LINIMENT 100MLS" at bounding box center [200, 132] width 81 height 11
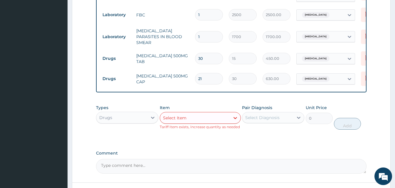
click at [212, 118] on div "Select Item" at bounding box center [195, 117] width 70 height 9
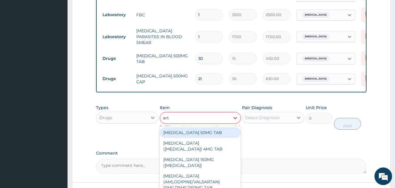
type input "arte"
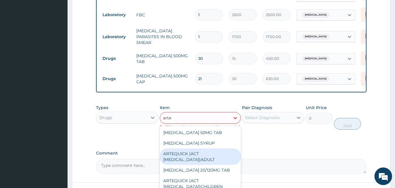
click at [201, 158] on div "ARTEQUICK (ACT ANTIMALARIAL)ADULT" at bounding box center [200, 157] width 81 height 16
type input "2500"
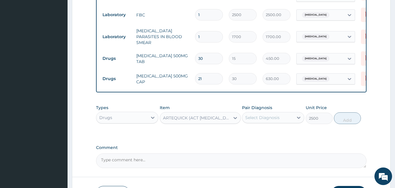
click at [283, 115] on div "Select Diagnosis" at bounding box center [267, 117] width 51 height 9
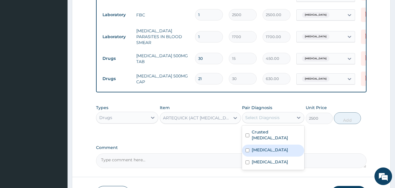
click at [262, 147] on label "Malaria" at bounding box center [270, 150] width 36 height 6
checkbox input "true"
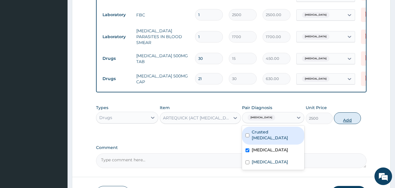
click at [346, 119] on button "Add" at bounding box center [347, 118] width 27 height 12
type input "0"
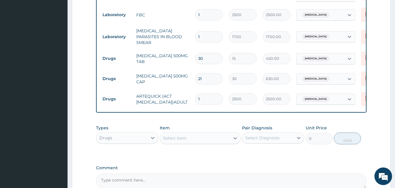
click at [185, 137] on div "Select Item" at bounding box center [174, 138] width 23 height 6
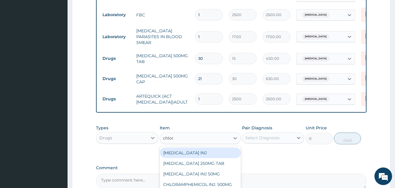
type input "chloro"
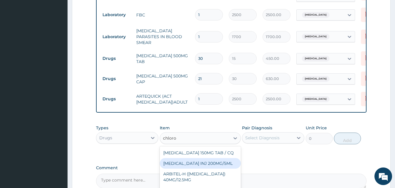
click at [208, 163] on div "[MEDICAL_DATA] INJ 200MG/5ML" at bounding box center [200, 163] width 81 height 11
type input "120"
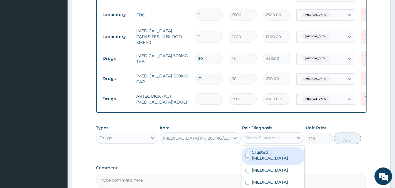
click at [274, 137] on div "Select Diagnosis" at bounding box center [262, 138] width 34 height 6
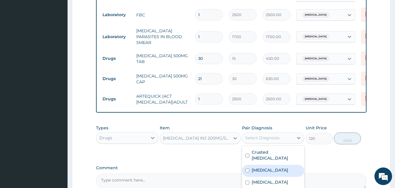
click at [261, 167] on div "[MEDICAL_DATA]" at bounding box center [273, 171] width 62 height 12
checkbox input "true"
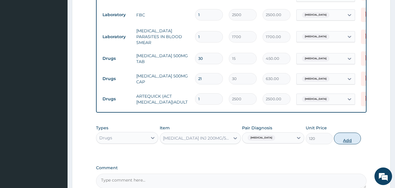
click at [341, 140] on button "Add" at bounding box center [347, 139] width 27 height 12
type input "0"
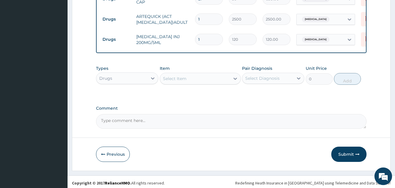
scroll to position [374, 0]
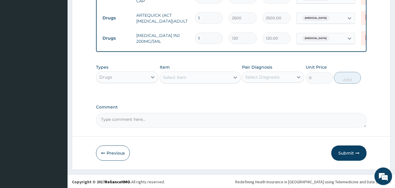
click at [169, 78] on div "Select Item" at bounding box center [174, 78] width 23 height 6
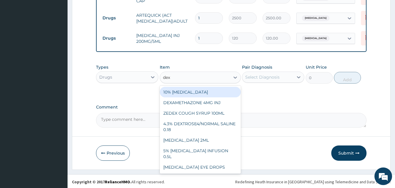
type input "dexa"
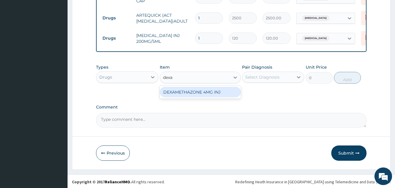
click at [174, 88] on div "DEXAMETHAZONE 4MG INJ" at bounding box center [200, 92] width 81 height 11
type input "109.2"
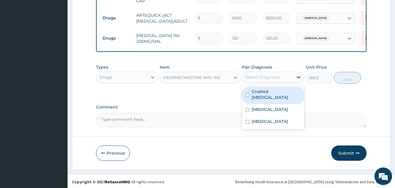
click at [294, 74] on div at bounding box center [298, 77] width 11 height 11
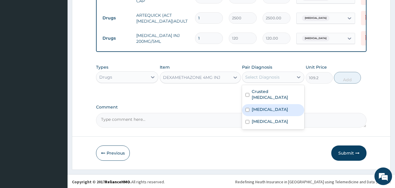
click at [268, 104] on div "[MEDICAL_DATA]" at bounding box center [273, 110] width 62 height 12
checkbox input "true"
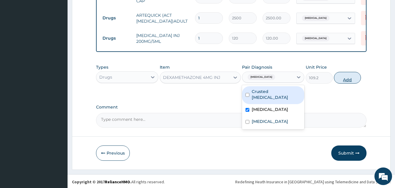
click at [343, 78] on button "Add" at bounding box center [347, 78] width 27 height 12
type input "0"
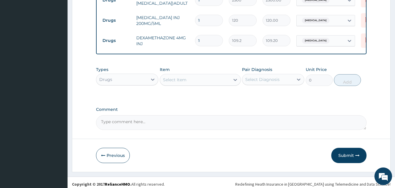
scroll to position [394, 0]
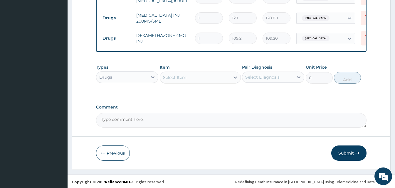
click at [336, 149] on button "Submit" at bounding box center [348, 153] width 35 height 15
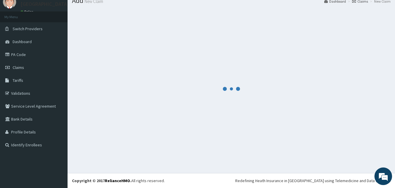
scroll to position [22, 0]
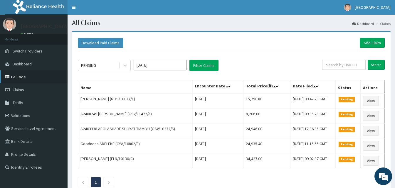
click at [28, 77] on link "PA Code" at bounding box center [34, 76] width 68 height 13
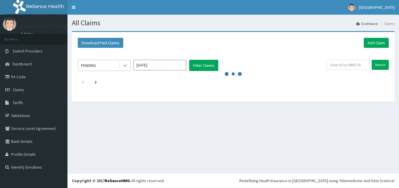
click at [129, 65] on div at bounding box center [125, 65] width 11 height 11
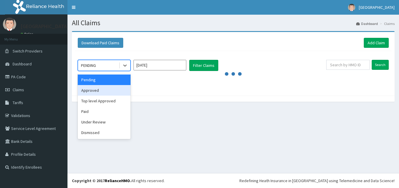
click at [105, 91] on div "Approved" at bounding box center [104, 90] width 53 height 11
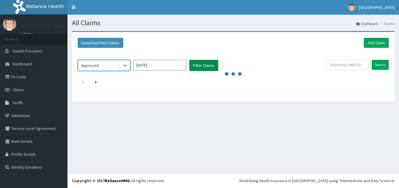
click at [201, 68] on button "Filter Claims" at bounding box center [203, 65] width 29 height 11
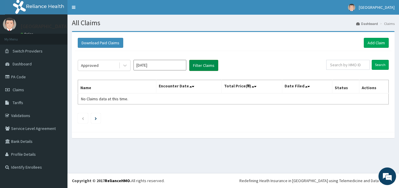
click at [201, 68] on button "Filter Claims" at bounding box center [203, 65] width 29 height 11
click at [95, 66] on div "Approved" at bounding box center [90, 66] width 18 height 6
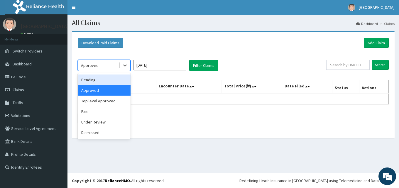
click at [94, 80] on div "Pending" at bounding box center [104, 80] width 53 height 11
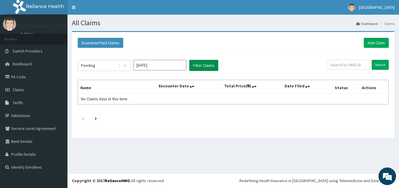
click at [198, 63] on button "Filter Claims" at bounding box center [203, 65] width 29 height 11
click at [203, 66] on button "Filter Claims" at bounding box center [203, 65] width 29 height 11
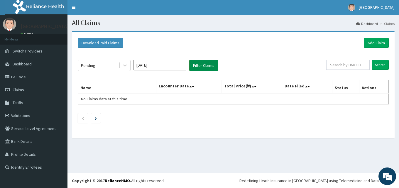
click at [200, 61] on button "Filter Claims" at bounding box center [203, 65] width 29 height 11
click at [202, 69] on button "Filter Claims" at bounding box center [203, 65] width 29 height 11
click at [202, 64] on button "Filter Claims" at bounding box center [203, 65] width 29 height 11
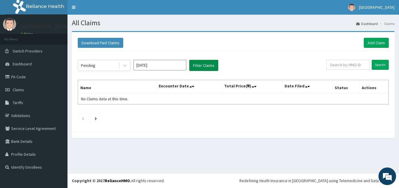
click at [202, 64] on button "Filter Claims" at bounding box center [203, 65] width 29 height 11
drag, startPoint x: 203, startPoint y: 60, endPoint x: 203, endPoint y: 65, distance: 5.0
click at [203, 65] on button "Filter Claims" at bounding box center [203, 65] width 29 height 11
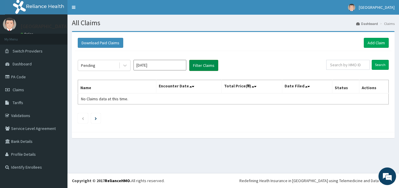
click at [203, 65] on button "Filter Claims" at bounding box center [203, 65] width 29 height 11
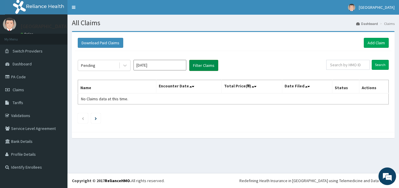
click at [203, 65] on button "Filter Claims" at bounding box center [203, 65] width 29 height 11
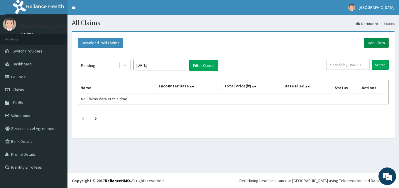
click at [376, 42] on link "Add Claim" at bounding box center [376, 43] width 25 height 10
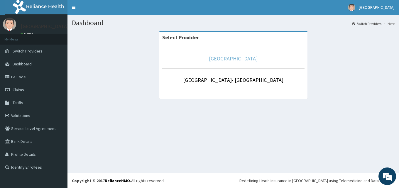
click at [230, 55] on link "[GEOGRAPHIC_DATA]" at bounding box center [233, 58] width 49 height 7
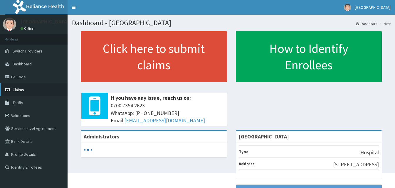
click at [11, 85] on link "Claims" at bounding box center [34, 89] width 68 height 13
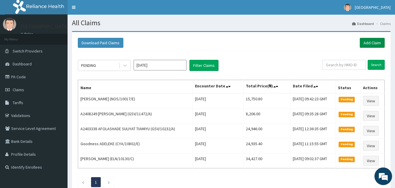
click at [375, 43] on link "Add Claim" at bounding box center [372, 43] width 25 height 10
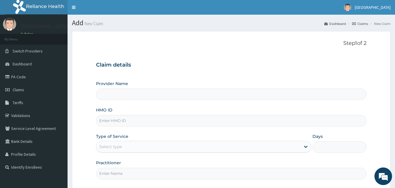
type input "[GEOGRAPHIC_DATA]"
click at [108, 124] on input "HMO ID" at bounding box center [231, 120] width 270 height 11
paste input "CodeBxl/10113/a"
click at [109, 122] on input "CodeBxl/10113/a" at bounding box center [231, 120] width 270 height 11
type input "Bxl/10113/a"
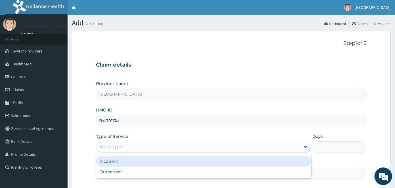
click at [127, 150] on div "Select type" at bounding box center [198, 146] width 204 height 9
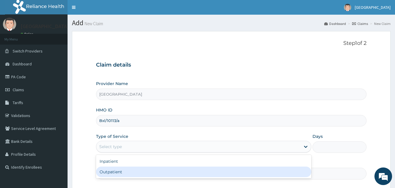
click at [122, 174] on div "Outpatient" at bounding box center [203, 172] width 215 height 11
type input "1"
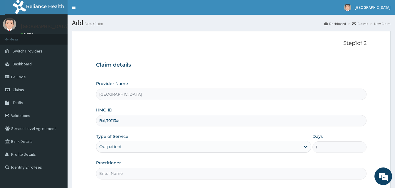
click at [130, 173] on input "Practitioner" at bounding box center [231, 173] width 270 height 11
type input "Doctor [GEOGRAPHIC_DATA]"
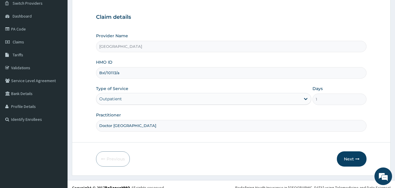
scroll to position [55, 0]
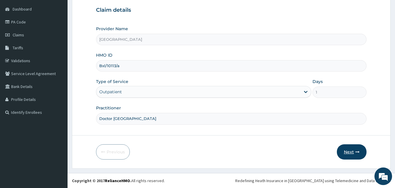
click at [353, 154] on button "Next" at bounding box center [352, 151] width 30 height 15
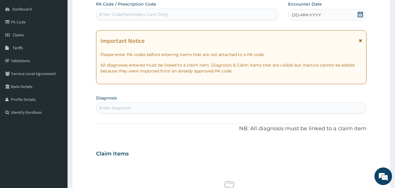
click at [295, 14] on span "DD-MM-YYYY" at bounding box center [306, 15] width 29 height 6
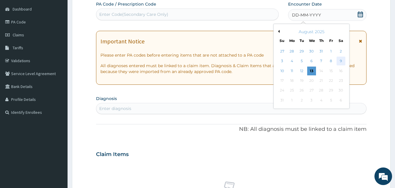
click at [339, 61] on div "9" at bounding box center [340, 61] width 9 height 9
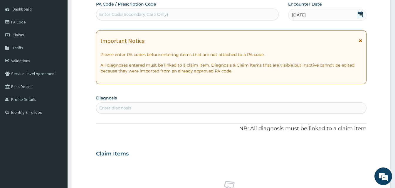
click at [167, 112] on div "Enter diagnosis" at bounding box center [231, 107] width 270 height 9
type input "malar"
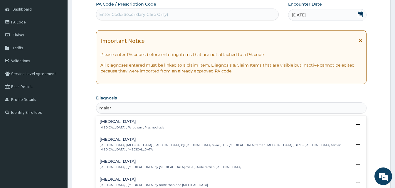
click at [104, 129] on p "[MEDICAL_DATA] , Paludism , Plasmodiosis" at bounding box center [132, 128] width 65 height 4
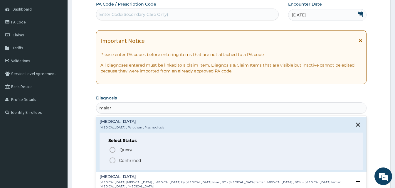
click at [110, 164] on icon "status option filled" at bounding box center [112, 160] width 7 height 7
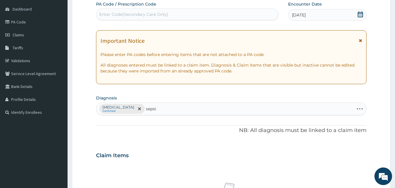
type input "[MEDICAL_DATA]"
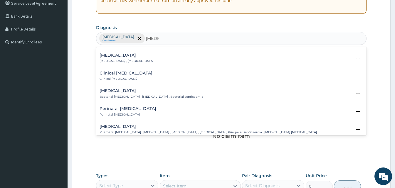
scroll to position [59, 0]
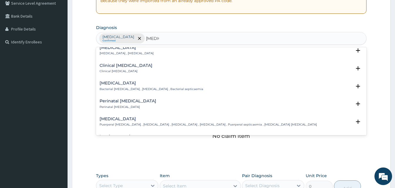
click at [131, 84] on h4 "Bacterial sepsis" at bounding box center [152, 83] width 104 height 4
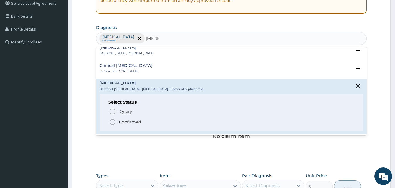
click at [111, 121] on icon "status option filled" at bounding box center [112, 122] width 7 height 7
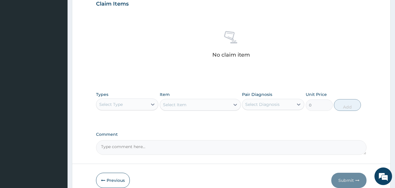
scroll to position [235, 0]
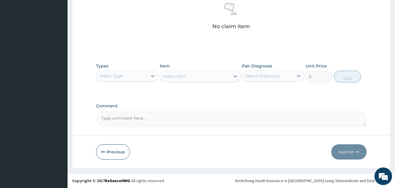
click at [146, 76] on div "Select Type" at bounding box center [121, 75] width 51 height 9
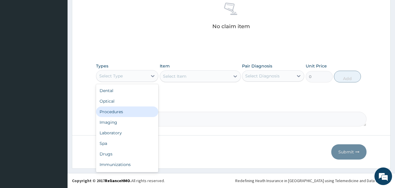
click at [126, 111] on div "Procedures" at bounding box center [127, 112] width 62 height 11
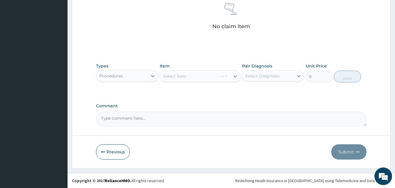
click at [233, 75] on div "Select Item" at bounding box center [200, 76] width 81 height 12
click at [232, 75] on div "Select Item" at bounding box center [200, 76] width 81 height 12
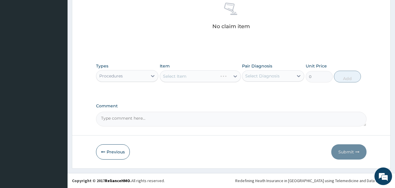
click at [232, 75] on div "Select Item" at bounding box center [200, 76] width 81 height 12
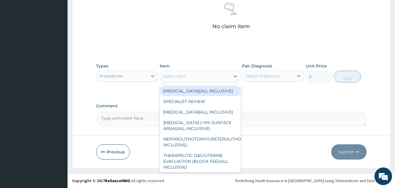
click at [232, 75] on icon at bounding box center [235, 76] width 6 height 6
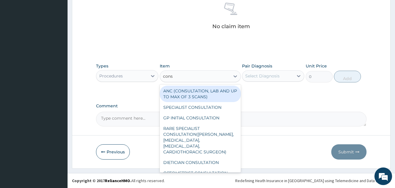
type input "consu"
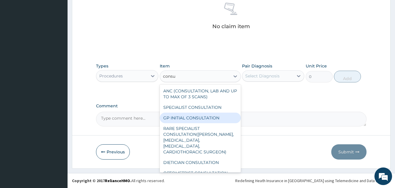
click at [206, 117] on div "GP INITIAL CONSULTATION" at bounding box center [200, 118] width 81 height 11
type input "2000"
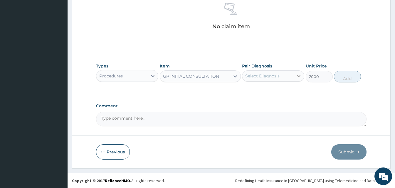
click at [297, 74] on icon at bounding box center [299, 76] width 6 height 6
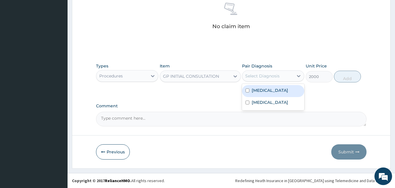
click at [275, 91] on div "Malaria" at bounding box center [273, 91] width 62 height 12
checkbox input "true"
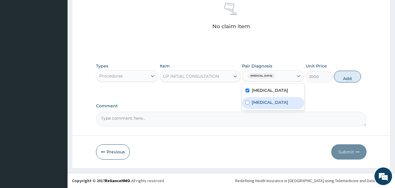
click at [269, 103] on label "Bacterial sepsis" at bounding box center [270, 103] width 36 height 6
checkbox input "true"
click at [343, 80] on button "Add" at bounding box center [347, 77] width 27 height 12
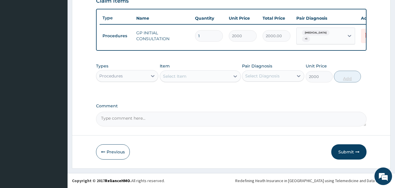
type input "0"
click at [139, 75] on div "Procedures" at bounding box center [121, 75] width 51 height 9
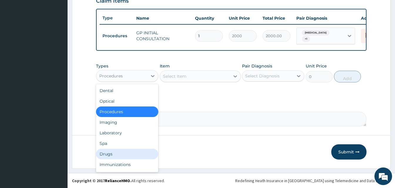
click at [128, 151] on div "Drugs" at bounding box center [127, 154] width 62 height 11
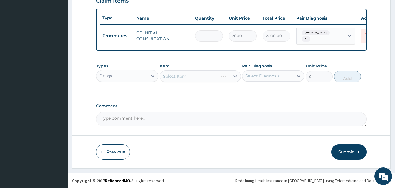
click at [233, 73] on div "Select Item" at bounding box center [200, 76] width 81 height 12
click at [234, 76] on div "Select Item" at bounding box center [200, 76] width 81 height 12
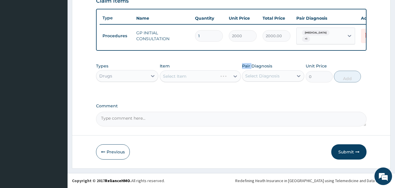
click at [234, 76] on div "Select Item" at bounding box center [200, 76] width 81 height 12
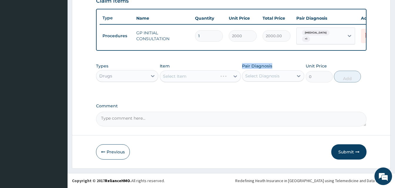
click at [234, 76] on div "Select Item" at bounding box center [200, 76] width 81 height 12
click at [234, 76] on icon at bounding box center [235, 76] width 6 height 6
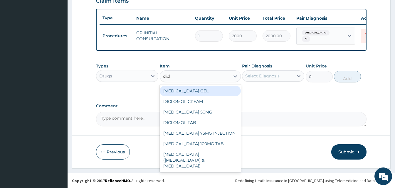
type input "diclo"
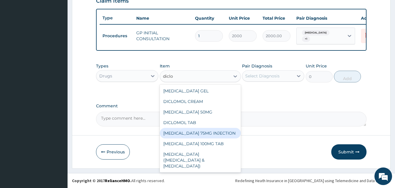
click at [181, 135] on div "[MEDICAL_DATA] 75MG INJECTION" at bounding box center [200, 133] width 81 height 11
type input "156"
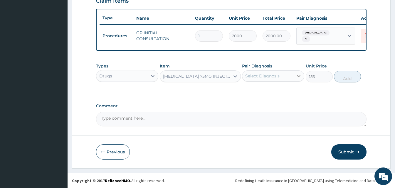
click at [293, 74] on div at bounding box center [298, 76] width 11 height 11
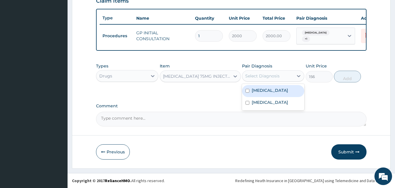
click at [274, 92] on div "Malaria" at bounding box center [273, 91] width 62 height 12
checkbox input "true"
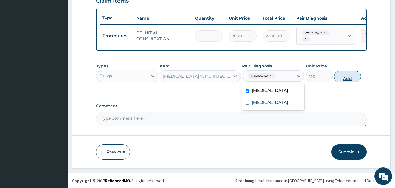
click at [343, 73] on button "Add" at bounding box center [347, 77] width 27 height 12
type input "0"
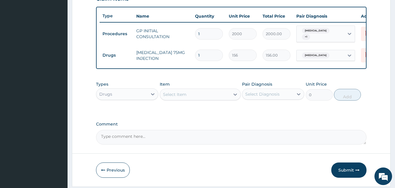
click at [168, 97] on div "Select Item" at bounding box center [174, 95] width 23 height 6
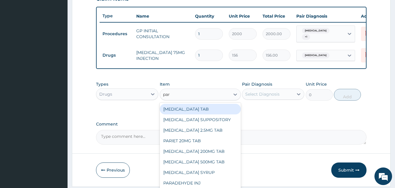
type input "para"
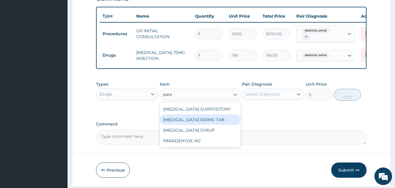
click at [194, 119] on div "[MEDICAL_DATA] 500MG TAB" at bounding box center [200, 119] width 81 height 11
type input "15"
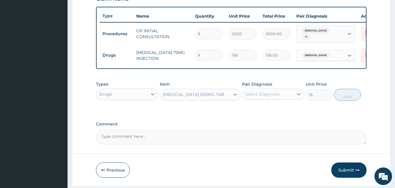
click at [284, 94] on div "Select Diagnosis" at bounding box center [267, 94] width 51 height 9
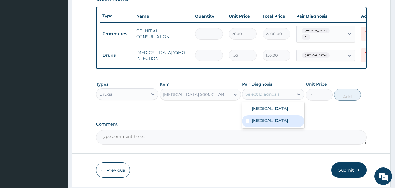
click at [262, 117] on div "Bacterial sepsis" at bounding box center [273, 121] width 62 height 12
checkbox input "true"
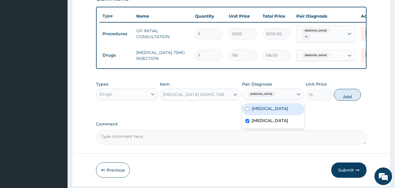
click at [262, 112] on label "Malaria" at bounding box center [270, 109] width 36 height 6
checkbox input "true"
click at [336, 96] on button "Add" at bounding box center [347, 95] width 27 height 12
type input "0"
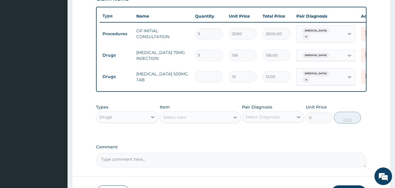
type input "0.00"
type input "3"
type input "45.00"
type input "30"
type input "450.00"
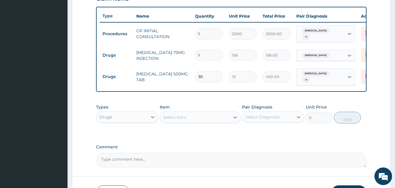
type input "30"
click at [174, 115] on div "Select Item" at bounding box center [174, 117] width 23 height 6
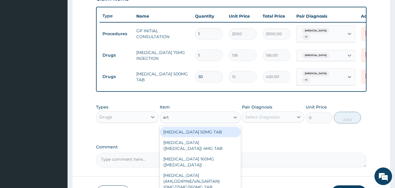
type input "arte"
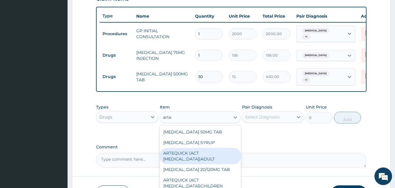
click at [183, 154] on div "ARTEQUICK (ACT ANTIMALARIAL)ADULT" at bounding box center [200, 156] width 81 height 16
type input "2500"
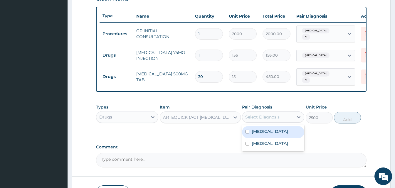
click at [266, 119] on div "Select Diagnosis" at bounding box center [262, 117] width 34 height 6
click at [262, 131] on label "Malaria" at bounding box center [270, 132] width 36 height 6
checkbox input "true"
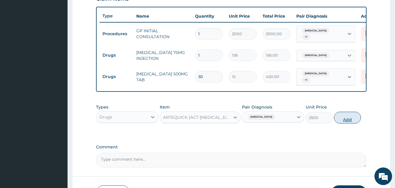
click at [351, 117] on button "Add" at bounding box center [347, 118] width 27 height 12
type input "0"
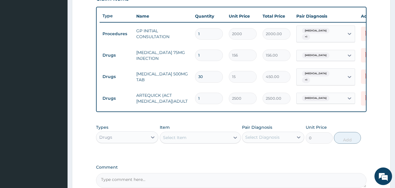
click at [182, 141] on div "Select Item" at bounding box center [195, 137] width 70 height 9
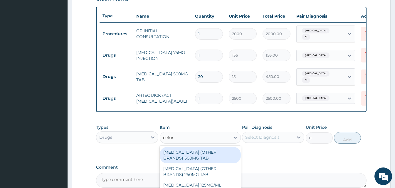
type input "cefuro"
click at [195, 160] on div "[MEDICAL_DATA] (OTHER BRANDS) 500MG TAB" at bounding box center [200, 155] width 81 height 16
type input "156"
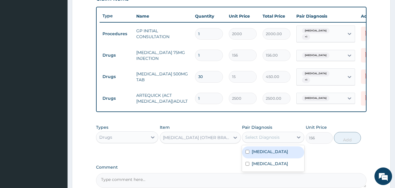
click at [290, 138] on div "Select Diagnosis" at bounding box center [267, 137] width 51 height 9
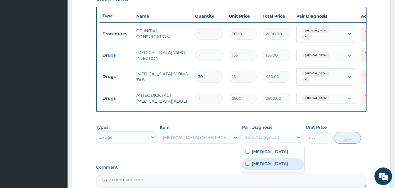
click at [272, 161] on label "Bacterial sepsis" at bounding box center [270, 164] width 36 height 6
checkbox input "true"
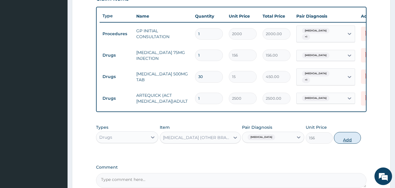
click at [353, 135] on button "Add" at bounding box center [347, 138] width 27 height 12
type input "0"
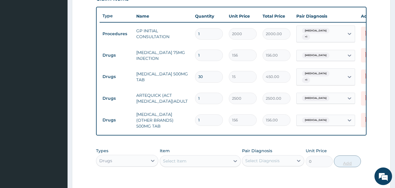
type input "10"
type input "1560.00"
type input "10"
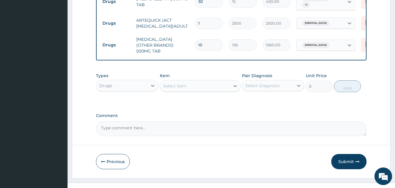
scroll to position [293, 0]
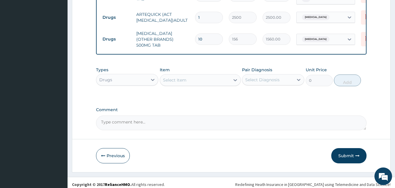
click at [188, 80] on div "Select Item" at bounding box center [195, 79] width 70 height 9
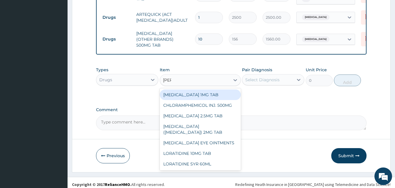
type input "lorat"
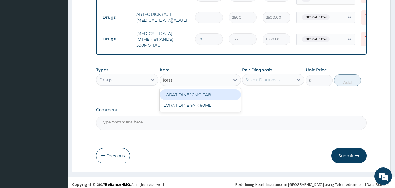
click at [192, 90] on div "LORATIDINE 10MG TAB" at bounding box center [200, 95] width 81 height 11
type input "45"
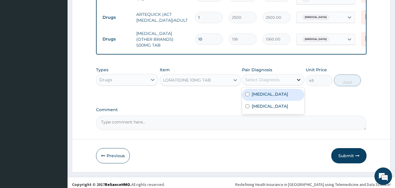
click at [293, 75] on div at bounding box center [298, 80] width 11 height 11
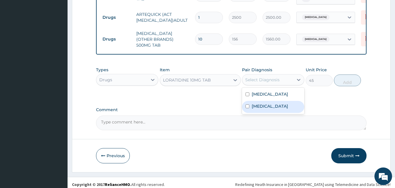
click at [262, 101] on div "Bacterial sepsis" at bounding box center [273, 107] width 62 height 12
checkbox input "true"
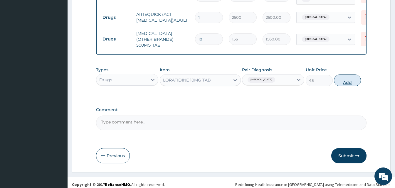
click at [345, 75] on button "Add" at bounding box center [347, 81] width 27 height 12
type input "0"
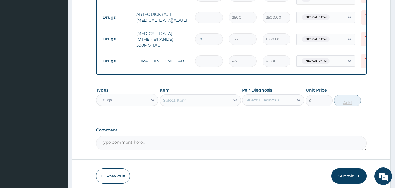
type input "0.00"
type input "7"
type input "315.00"
type input "7"
click at [175, 96] on div "Select Item" at bounding box center [195, 100] width 70 height 9
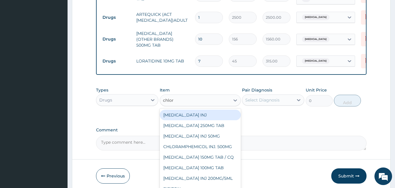
type input "chloro"
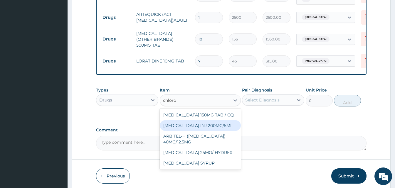
click at [169, 122] on div "[MEDICAL_DATA] INJ 200MG/5ML" at bounding box center [200, 125] width 81 height 11
type input "120"
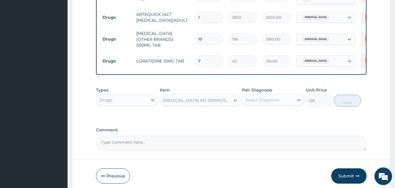
click at [280, 95] on div "Select Diagnosis" at bounding box center [267, 99] width 51 height 9
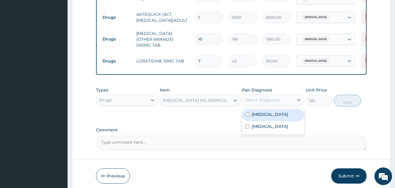
click at [260, 115] on div "[MEDICAL_DATA]" at bounding box center [273, 115] width 62 height 12
checkbox input "true"
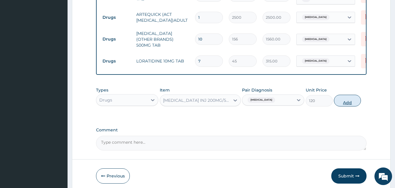
click at [346, 96] on button "Add" at bounding box center [347, 101] width 27 height 12
type input "0"
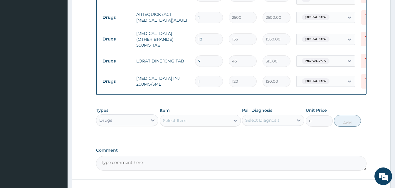
click at [221, 116] on div "Select Item" at bounding box center [195, 120] width 70 height 9
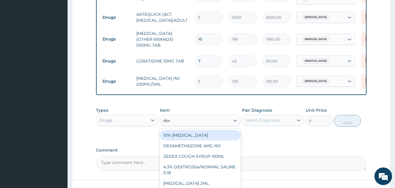
type input "dexa"
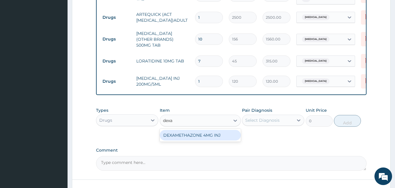
click at [215, 130] on div "DEXAMETHAZONE 4MG INJ" at bounding box center [200, 135] width 81 height 11
type input "109.2"
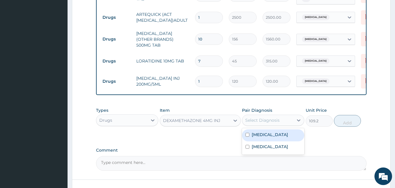
click at [282, 120] on div "Select Diagnosis" at bounding box center [267, 120] width 51 height 9
click at [278, 129] on div "[MEDICAL_DATA]" at bounding box center [273, 135] width 62 height 12
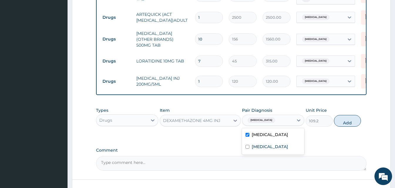
checkbox input "true"
click at [338, 116] on button "Add" at bounding box center [347, 121] width 27 height 12
type input "0"
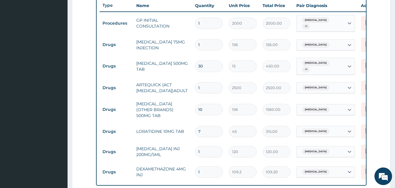
scroll to position [353, 0]
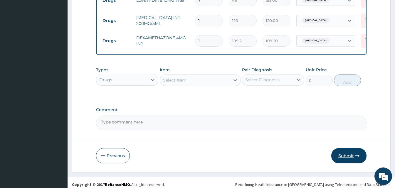
drag, startPoint x: 346, startPoint y: 143, endPoint x: 346, endPoint y: 151, distance: 7.9
click at [346, 151] on button "Submit" at bounding box center [348, 155] width 35 height 15
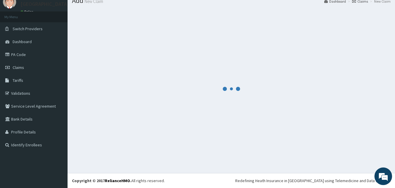
scroll to position [22, 0]
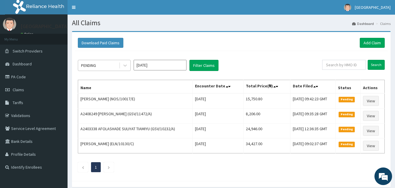
click at [111, 65] on div "PENDING" at bounding box center [98, 65] width 41 height 9
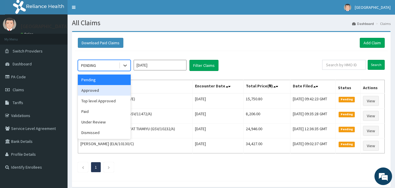
click at [102, 93] on div "Approved" at bounding box center [104, 90] width 53 height 11
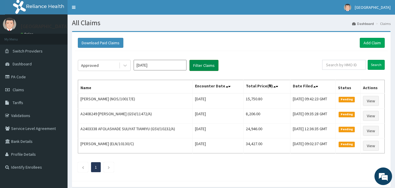
click at [203, 65] on button "Filter Claims" at bounding box center [203, 65] width 29 height 11
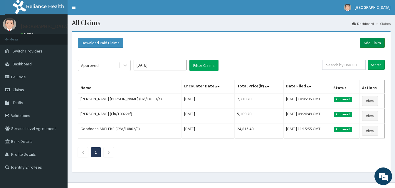
click at [365, 41] on link "Add Claim" at bounding box center [372, 43] width 25 height 10
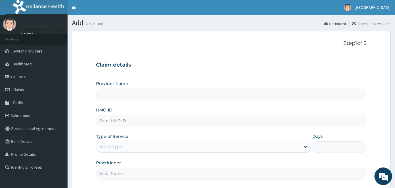
type input "Goodness Medical Centre"
click at [117, 120] on input "HMO ID" at bounding box center [231, 120] width 270 height 11
paste input "CodeBxl/10155/d"
click at [110, 121] on input "CodeBxl/10155/d" at bounding box center [231, 120] width 270 height 11
type input "Bxl/10155/d"
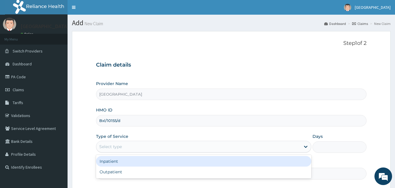
click at [118, 149] on div "Select type" at bounding box center [110, 147] width 23 height 6
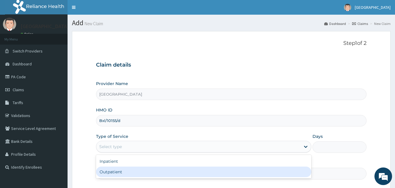
click at [115, 173] on div "Outpatient" at bounding box center [203, 172] width 215 height 11
type input "1"
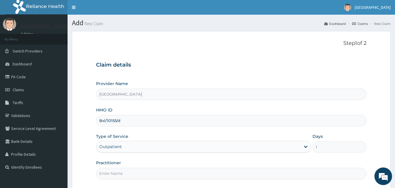
click at [146, 171] on input "Practitioner" at bounding box center [231, 173] width 270 height 11
type input "Doctor Sydney"
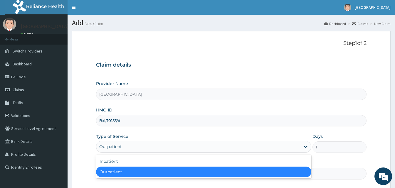
click at [215, 146] on div "Outpatient" at bounding box center [198, 146] width 204 height 9
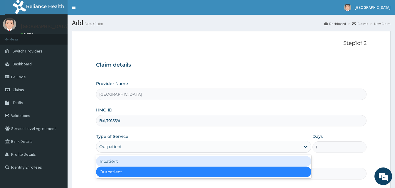
click at [112, 161] on div "Inpatient" at bounding box center [203, 161] width 215 height 11
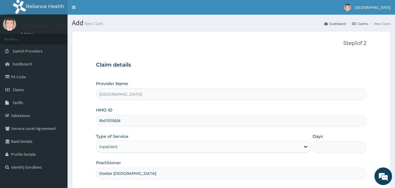
click at [339, 151] on input "Days" at bounding box center [339, 146] width 54 height 11
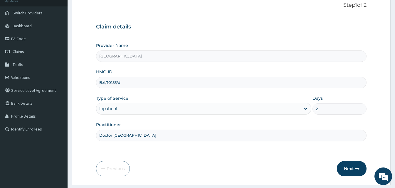
scroll to position [55, 0]
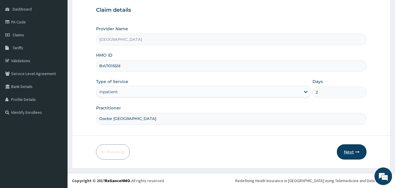
type input "2"
click at [353, 158] on button "Next" at bounding box center [352, 151] width 30 height 15
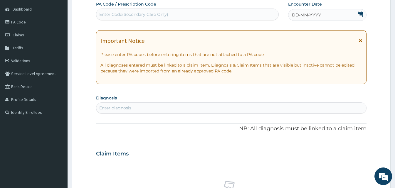
click at [225, 16] on div "Enter Code(Secondary Care Only)" at bounding box center [187, 14] width 182 height 9
paste input "CODEPA/60B649"
click at [112, 16] on input "CODEPA/60B649" at bounding box center [117, 14] width 36 height 6
type input "PA/60B649"
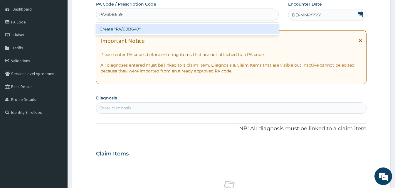
click at [129, 26] on div "Create "PA/60B649"" at bounding box center [187, 29] width 183 height 11
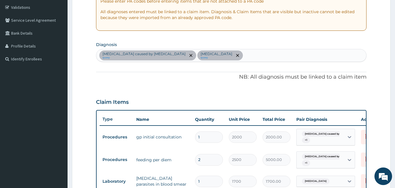
scroll to position [273, 0]
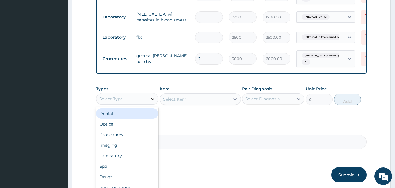
click at [150, 102] on icon at bounding box center [153, 99] width 6 height 6
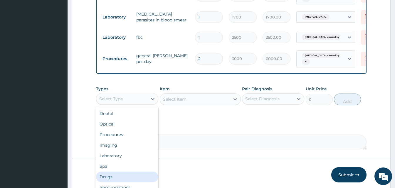
click at [113, 182] on div "Drugs" at bounding box center [127, 177] width 62 height 11
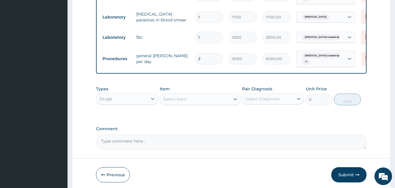
click at [208, 104] on div "Select Item" at bounding box center [195, 99] width 70 height 9
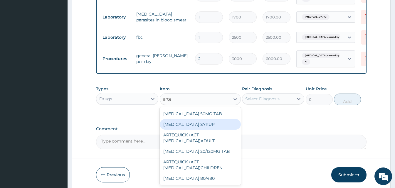
scroll to position [300, 0]
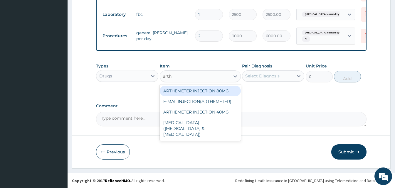
type input "arthe"
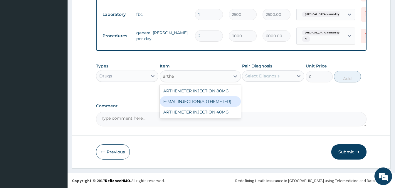
click at [218, 105] on div "E-MAL INJECTION(ARTHEMETER)" at bounding box center [200, 101] width 81 height 11
type input "468"
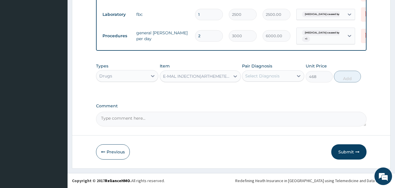
click at [284, 75] on div "Select Diagnosis" at bounding box center [267, 75] width 51 height 9
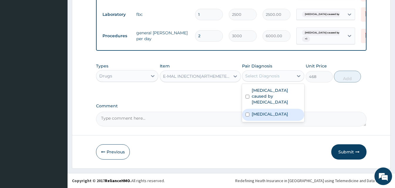
click at [279, 111] on label "Falciparum malaria" at bounding box center [270, 114] width 36 height 6
checkbox input "true"
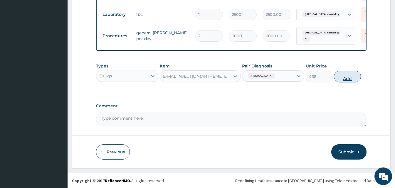
click at [352, 72] on button "Add" at bounding box center [347, 77] width 27 height 12
type input "0"
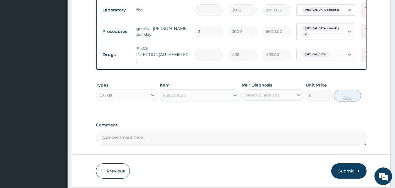
type input "0.00"
type input "3"
type input "1404.00"
type input "3"
click at [173, 98] on div "Select Item" at bounding box center [174, 95] width 23 height 6
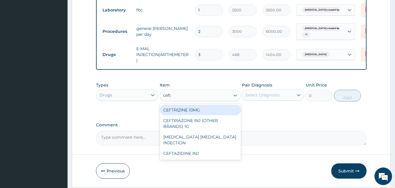
type input "ceftr"
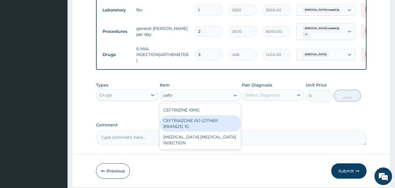
click at [182, 129] on div "CEFTRIAZONE INJ (OTHER BRANDS) 1G" at bounding box center [200, 123] width 81 height 16
type input "2100"
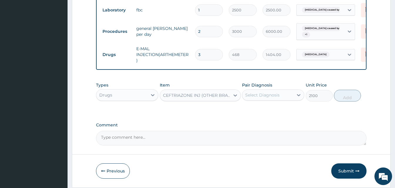
click at [279, 98] on div "Select Diagnosis" at bounding box center [262, 95] width 34 height 6
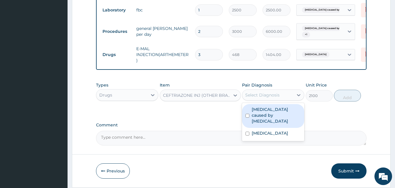
click at [268, 122] on label "Sepsis caused by Salmonella" at bounding box center [276, 116] width 49 height 18
checkbox input "true"
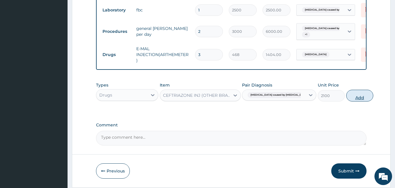
click at [348, 101] on button "Add" at bounding box center [359, 96] width 27 height 12
type input "0"
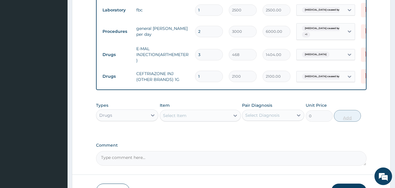
type input "0.00"
type input "2"
type input "4200.00"
type input "2"
click at [183, 117] on div "Select Item" at bounding box center [195, 115] width 70 height 9
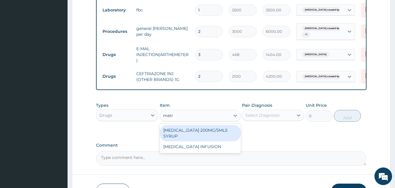
type input "metro"
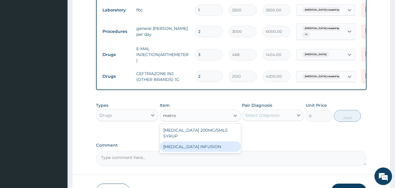
click at [193, 152] on div "METRONIDAZOLE INFUSION" at bounding box center [200, 146] width 81 height 11
type input "900"
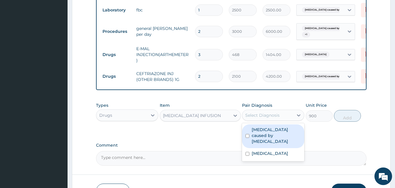
click at [288, 119] on div "Select Diagnosis" at bounding box center [267, 115] width 51 height 9
click at [275, 142] on label "Sepsis caused by Salmonella" at bounding box center [276, 136] width 49 height 18
checkbox input "true"
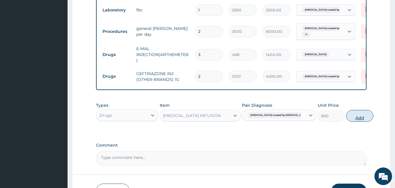
click at [348, 120] on button "Add" at bounding box center [359, 116] width 27 height 12
type input "0"
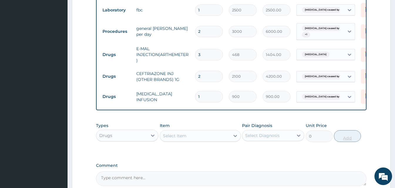
type input "0.00"
type input "4"
type input "3600.00"
type input "4"
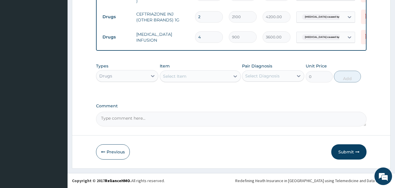
scroll to position [364, 0]
click at [198, 77] on div "Select Item" at bounding box center [195, 76] width 70 height 9
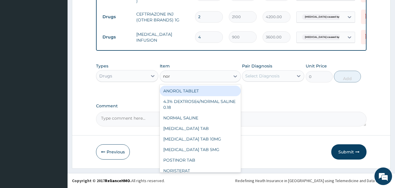
type input "norm"
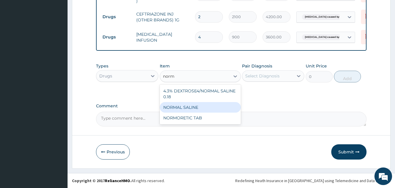
click at [192, 110] on div "NORMAL SALINE" at bounding box center [200, 107] width 81 height 11
type input "1200"
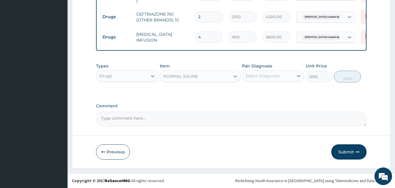
click at [288, 76] on div "Select Diagnosis" at bounding box center [267, 75] width 51 height 9
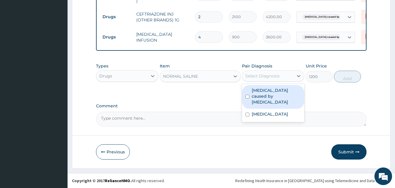
click at [279, 91] on label "Sepsis caused by Salmonella" at bounding box center [276, 96] width 49 height 18
checkbox input "true"
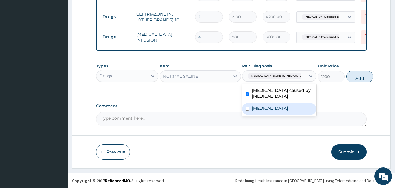
click at [271, 110] on label "Falciparum malaria" at bounding box center [270, 108] width 36 height 6
checkbox input "true"
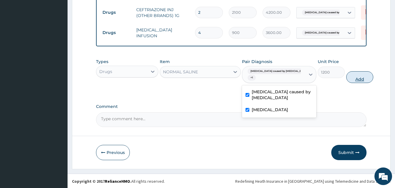
click at [346, 81] on button "Add" at bounding box center [359, 77] width 27 height 12
type input "0"
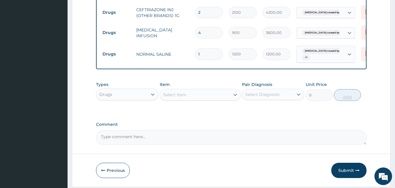
type input "0.00"
type input "3"
type input "3600.00"
type input "3"
click at [189, 95] on div "Select Item" at bounding box center [195, 94] width 70 height 9
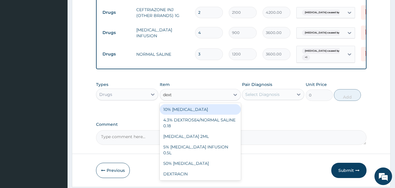
type input "dextr"
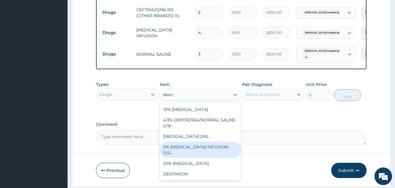
click at [177, 151] on div "5% DEXTROSE INFUSION 0.5L" at bounding box center [200, 150] width 81 height 16
type input "1200"
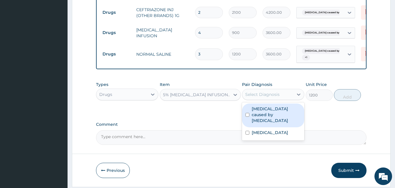
click at [286, 99] on div "Select Diagnosis" at bounding box center [267, 94] width 51 height 9
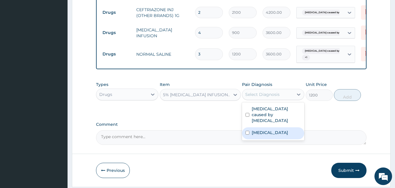
click at [276, 142] on textarea "Comment" at bounding box center [231, 137] width 270 height 15
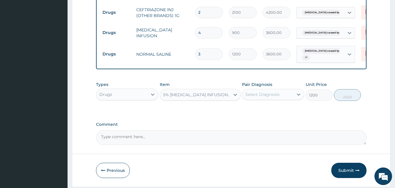
click at [273, 92] on div "Pair Diagnosis Select Diagnosis" at bounding box center [273, 91] width 62 height 19
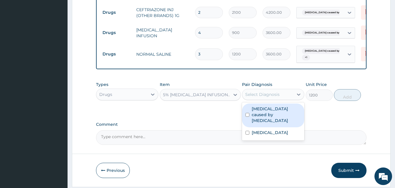
click at [268, 97] on div "Select Diagnosis" at bounding box center [262, 95] width 34 height 6
click at [267, 114] on label "Sepsis caused by Salmonella" at bounding box center [276, 115] width 49 height 18
checkbox input "true"
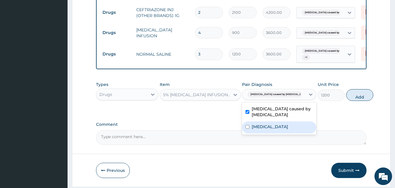
click at [268, 128] on div "Falciparum malaria" at bounding box center [279, 128] width 74 height 12
checkbox input "true"
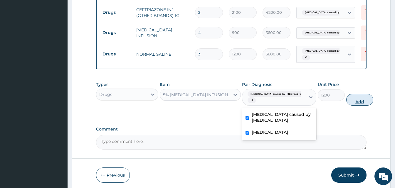
click at [346, 105] on button "Add" at bounding box center [359, 100] width 27 height 12
type input "0"
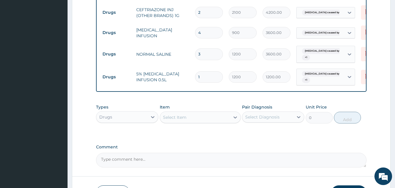
click at [181, 120] on div "Select Item" at bounding box center [174, 117] width 23 height 6
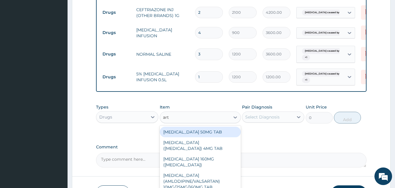
type input "arte"
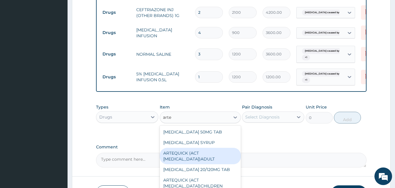
click at [198, 156] on div "ARTEQUICK (ACT ANTIMALARIAL)ADULT" at bounding box center [200, 156] width 81 height 16
type input "2500"
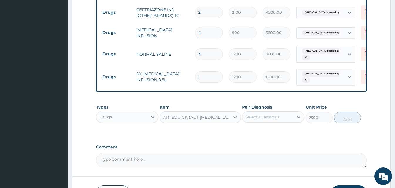
click at [280, 123] on div "Select Diagnosis" at bounding box center [273, 117] width 62 height 11
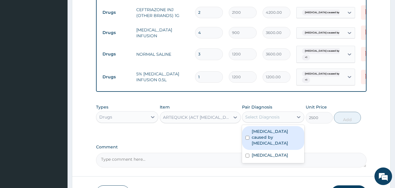
click at [277, 136] on label "Sepsis caused by Salmonella" at bounding box center [276, 138] width 49 height 18
checkbox input "true"
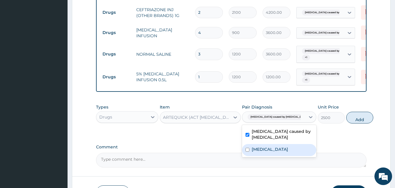
click at [268, 152] on label "Falciparum malaria" at bounding box center [270, 149] width 36 height 6
checkbox input "true"
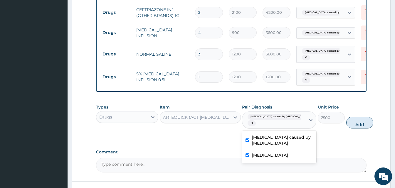
click at [268, 146] on label "Sepsis caused by Salmonella" at bounding box center [282, 140] width 61 height 12
checkbox input "false"
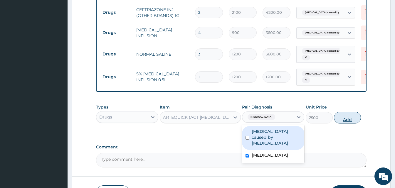
click at [338, 124] on button "Add" at bounding box center [347, 118] width 27 height 12
type input "0"
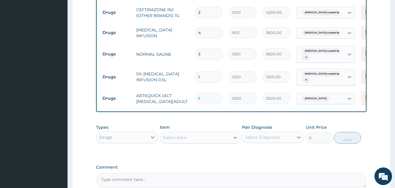
click at [191, 142] on div "Select Item" at bounding box center [195, 137] width 70 height 9
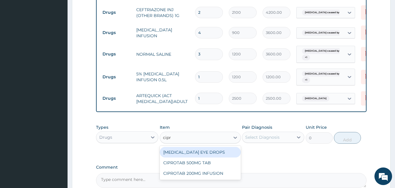
type input "cipro"
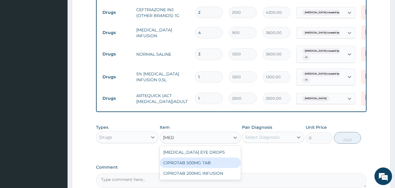
click at [198, 168] on div "CIPROTAB 500MG TAB" at bounding box center [200, 163] width 81 height 11
type input "180"
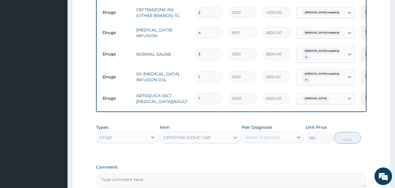
click at [276, 142] on div "Select Diagnosis" at bounding box center [267, 137] width 51 height 9
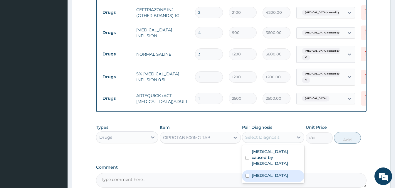
click at [271, 179] on div "Falciparum malaria" at bounding box center [273, 176] width 62 height 12
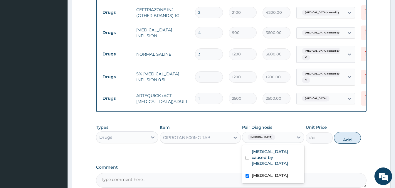
click at [271, 178] on div "Falciparum malaria" at bounding box center [273, 176] width 62 height 12
checkbox input "false"
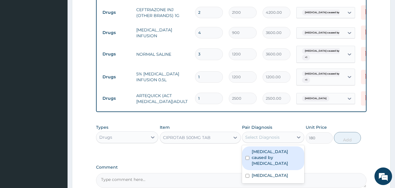
click at [274, 161] on label "Sepsis caused by Salmonella" at bounding box center [276, 158] width 49 height 18
checkbox input "true"
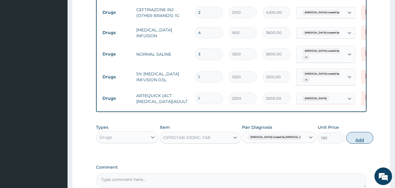
click at [346, 144] on button "Add" at bounding box center [359, 138] width 27 height 12
type input "0"
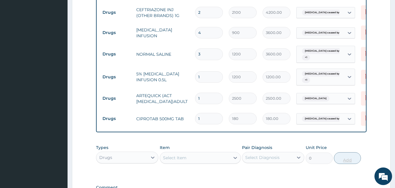
type input "10"
type input "1800.00"
type input "10"
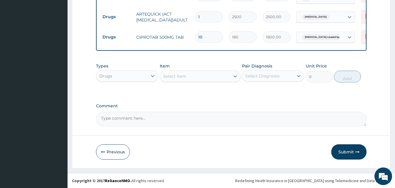
click at [178, 76] on div "Select Item" at bounding box center [174, 76] width 23 height 6
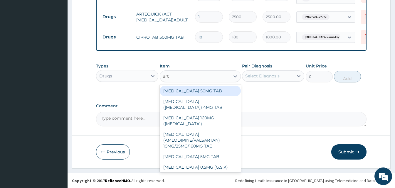
type input "arte"
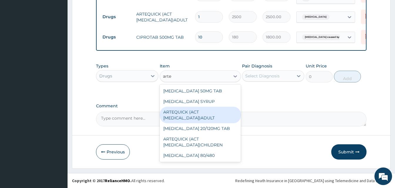
click at [196, 118] on div "ARTEQUICK (ACT ANTIMALARIAL)ADULT" at bounding box center [200, 115] width 81 height 16
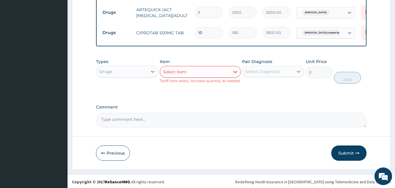
click at [200, 78] on div "Select Item" at bounding box center [200, 72] width 81 height 12
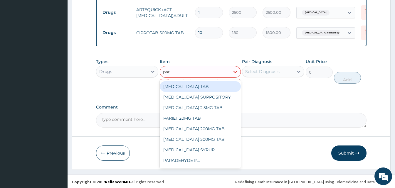
type input "para"
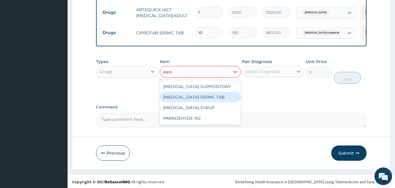
click at [202, 100] on div "PARACETAMOL 500MG TAB" at bounding box center [200, 97] width 81 height 11
type input "15"
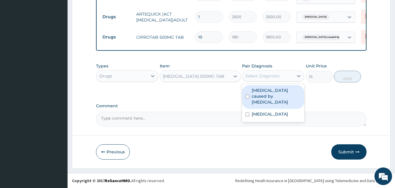
click at [288, 77] on div "Select Diagnosis" at bounding box center [267, 75] width 51 height 9
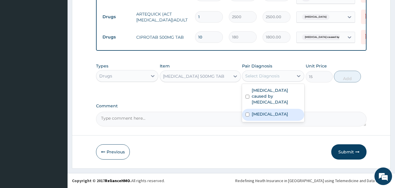
click at [273, 111] on label "Falciparum malaria" at bounding box center [270, 114] width 36 height 6
checkbox input "true"
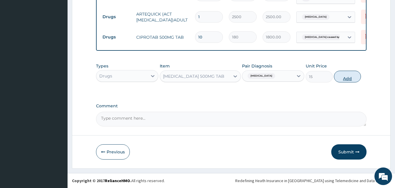
click at [344, 81] on button "Add" at bounding box center [347, 77] width 27 height 12
type input "0"
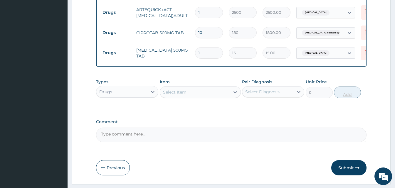
type input "0.00"
type input "3"
type input "45.00"
type input "30"
type input "450.00"
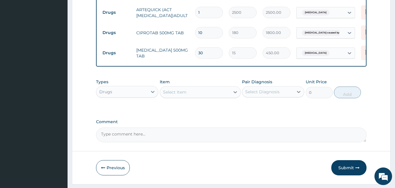
type input "30"
click at [342, 176] on button "Submit" at bounding box center [348, 167] width 35 height 15
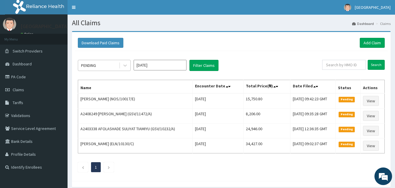
click at [117, 68] on div "PENDING" at bounding box center [98, 65] width 41 height 9
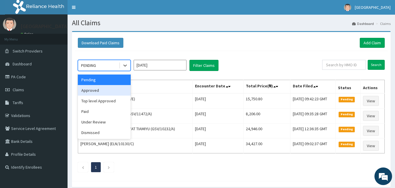
click at [113, 85] on div "Approved" at bounding box center [104, 90] width 53 height 11
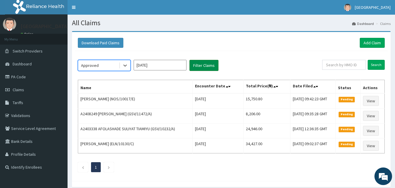
click at [206, 65] on button "Filter Claims" at bounding box center [203, 65] width 29 height 11
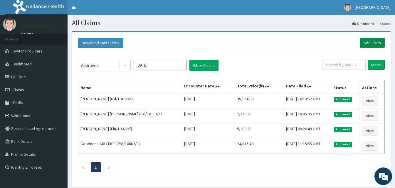
click at [367, 38] on link "Add Claim" at bounding box center [372, 43] width 25 height 10
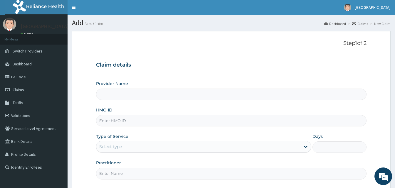
click at [125, 122] on input "HMO ID" at bounding box center [231, 120] width 270 height 11
paste input "CodeCYA/10802/F"
type input "CodeCYA/10802/F"
type input "[GEOGRAPHIC_DATA]"
click at [110, 121] on input "CodeCYA/10802/F" at bounding box center [231, 120] width 270 height 11
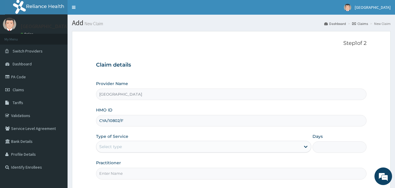
type input "CYA/10802/F"
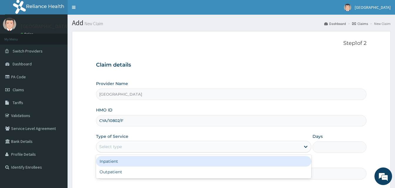
click at [129, 146] on div "Select type" at bounding box center [198, 146] width 204 height 9
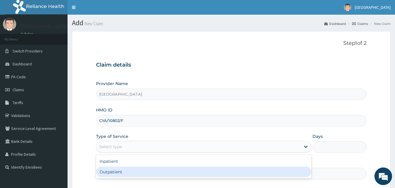
click at [129, 171] on div "Outpatient" at bounding box center [203, 172] width 215 height 11
type input "1"
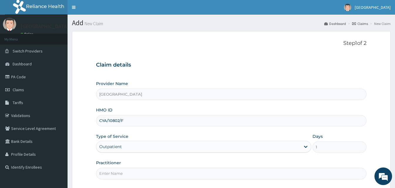
click at [159, 177] on input "Practitioner" at bounding box center [231, 173] width 270 height 11
type input "Doctor [GEOGRAPHIC_DATA]"
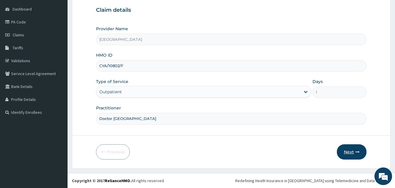
click at [356, 151] on icon "button" at bounding box center [357, 152] width 4 height 4
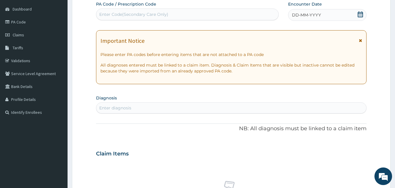
click at [312, 13] on span "DD-MM-YYYY" at bounding box center [306, 15] width 29 height 6
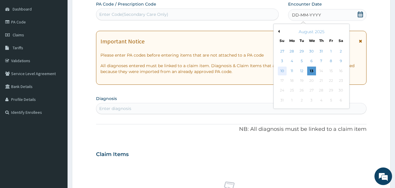
click at [280, 70] on div "10" at bounding box center [282, 71] width 9 height 9
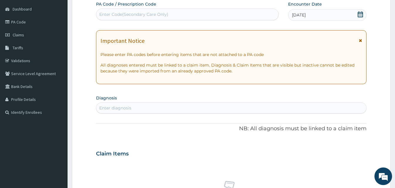
click at [133, 107] on div "Enter diagnosis" at bounding box center [231, 107] width 270 height 9
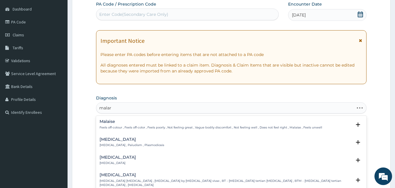
type input "malari"
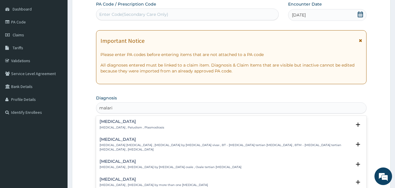
click at [111, 121] on h4 "[MEDICAL_DATA]" at bounding box center [132, 121] width 65 height 4
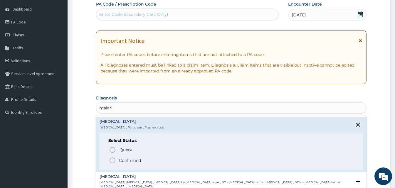
click at [112, 158] on circle "status option filled" at bounding box center [112, 160] width 5 height 5
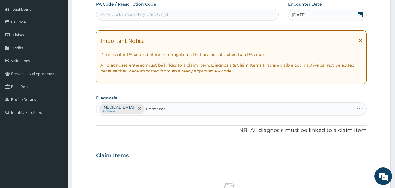
type input "upper resp"
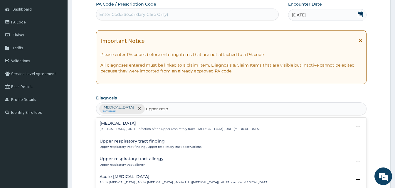
click at [132, 128] on p "[MEDICAL_DATA] , URTI - Infection of the upper respiratory tract , [MEDICAL_DAT…" at bounding box center [180, 129] width 160 height 4
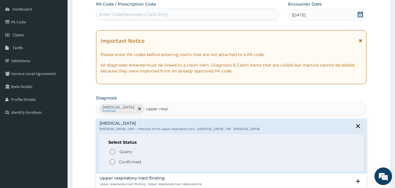
click at [113, 161] on icon "status option filled" at bounding box center [112, 162] width 7 height 7
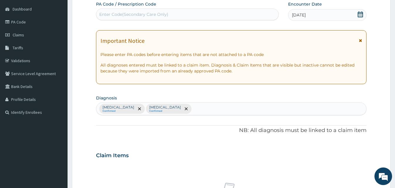
scroll to position [219, 0]
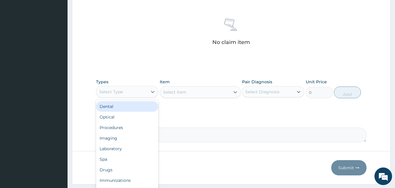
click at [146, 92] on div "Select Type" at bounding box center [121, 91] width 51 height 9
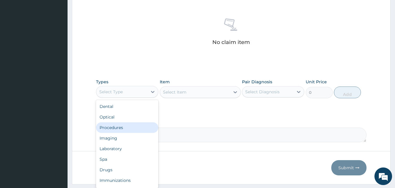
click at [118, 126] on div "Procedures" at bounding box center [127, 127] width 62 height 11
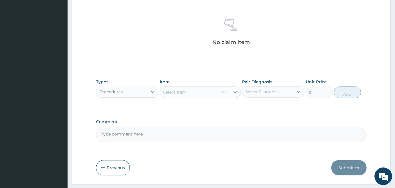
click at [226, 91] on div "Select Item" at bounding box center [200, 92] width 81 height 12
click at [214, 90] on div "Select Item" at bounding box center [195, 91] width 70 height 9
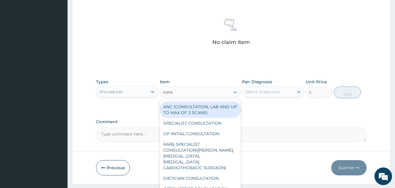
type input "consu"
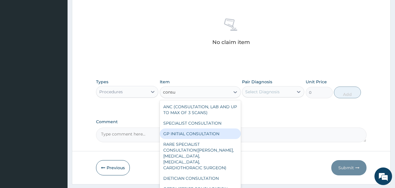
click at [207, 135] on div "GP INITIAL CONSULTATION" at bounding box center [200, 134] width 81 height 11
type input "2000"
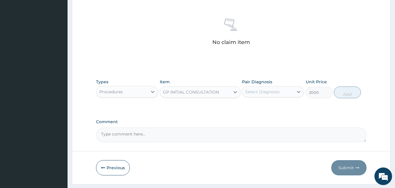
click at [291, 91] on div "Select Diagnosis" at bounding box center [267, 91] width 51 height 9
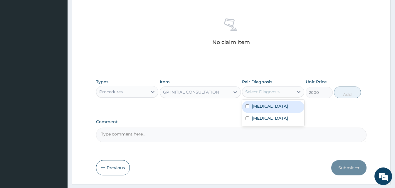
click at [268, 102] on div "[MEDICAL_DATA]" at bounding box center [273, 107] width 62 height 12
checkbox input "true"
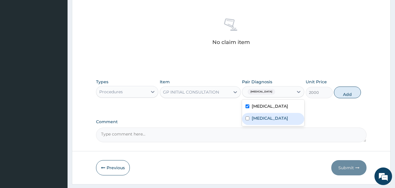
click at [270, 118] on label "[MEDICAL_DATA]" at bounding box center [270, 118] width 36 height 6
checkbox input "true"
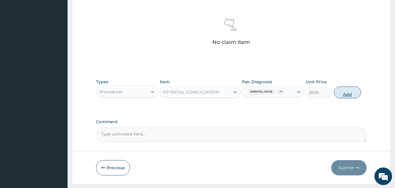
click at [351, 91] on button "Add" at bounding box center [347, 93] width 27 height 12
type input "0"
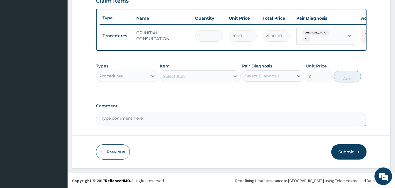
scroll to position [212, 0]
click at [144, 74] on div "Procedures" at bounding box center [121, 75] width 51 height 9
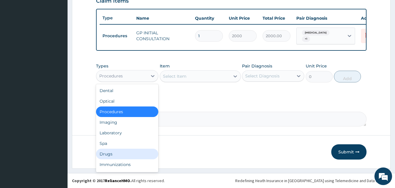
click at [114, 159] on div "Drugs" at bounding box center [127, 154] width 62 height 11
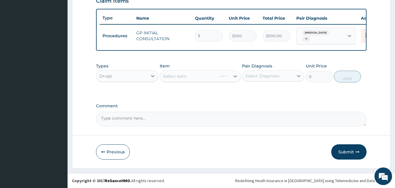
click at [207, 82] on div "Select Item" at bounding box center [200, 76] width 81 height 12
click at [190, 77] on div "Select Item" at bounding box center [195, 76] width 70 height 9
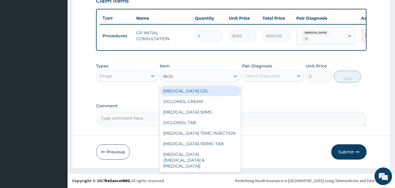
type input "diclof"
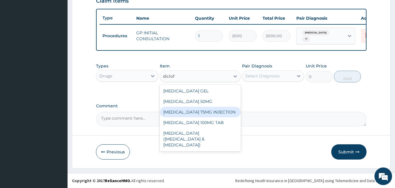
click at [210, 115] on div "[MEDICAL_DATA] 75MG INJECTION" at bounding box center [200, 112] width 81 height 11
type input "156"
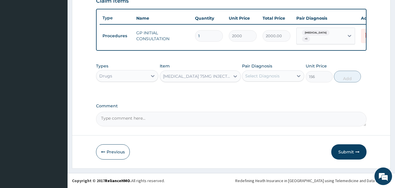
click at [286, 80] on div "Select Diagnosis" at bounding box center [267, 75] width 51 height 9
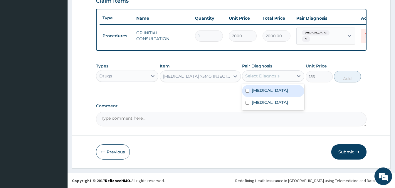
click at [275, 92] on div "[MEDICAL_DATA]" at bounding box center [273, 91] width 62 height 12
checkbox input "true"
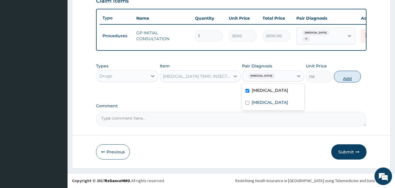
click at [348, 72] on button "Add" at bounding box center [347, 77] width 27 height 12
type input "0"
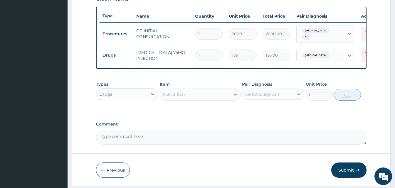
click at [189, 93] on div "Select Item" at bounding box center [195, 94] width 70 height 9
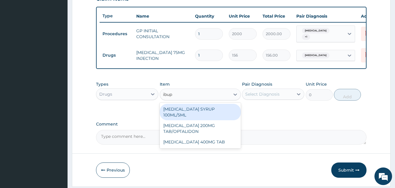
type input "ibupr"
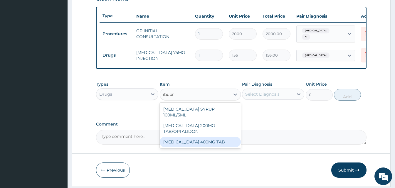
click at [199, 137] on div "[MEDICAL_DATA] 400MG TAB" at bounding box center [200, 142] width 81 height 11
type input "35"
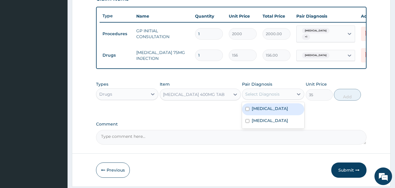
click at [279, 94] on div "Select Diagnosis" at bounding box center [262, 94] width 34 height 6
click at [276, 114] on div "Malaria" at bounding box center [273, 109] width 62 height 12
checkbox input "true"
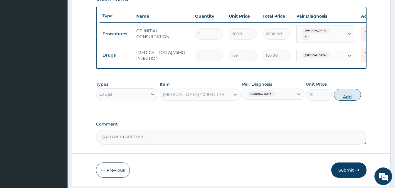
click at [347, 95] on button "Add" at bounding box center [347, 95] width 27 height 12
type input "0"
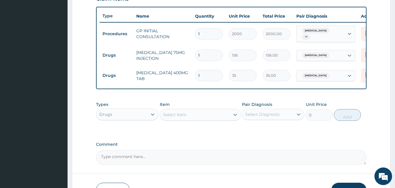
type input "0.00"
type input "7"
type input "245.00"
type input "7"
click at [183, 113] on div "Select Item" at bounding box center [195, 114] width 70 height 9
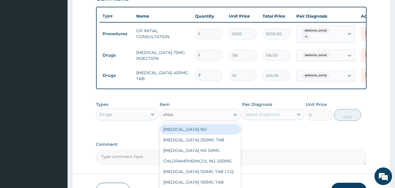
type input "chloro"
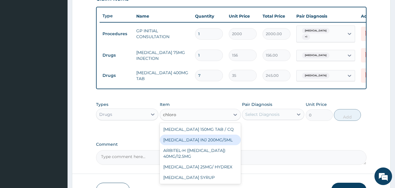
click at [183, 139] on div "CHLOROQUINE INJ 200MG/5ML" at bounding box center [200, 140] width 81 height 11
type input "120"
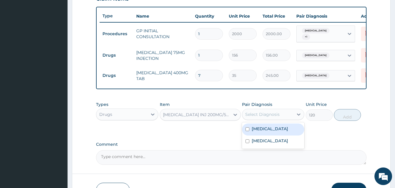
click at [275, 116] on div "Select Diagnosis" at bounding box center [262, 115] width 34 height 6
click at [272, 130] on div "Malaria" at bounding box center [273, 130] width 62 height 12
checkbox input "true"
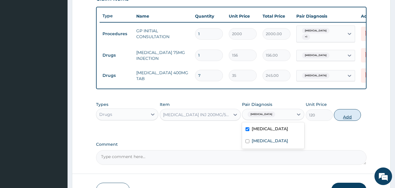
click at [340, 118] on button "Add" at bounding box center [347, 115] width 27 height 12
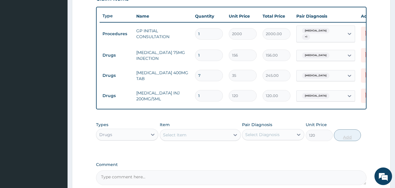
type input "0"
type input "0.00"
type input "1"
type input "120.00"
click at [191, 135] on div "Select Item" at bounding box center [195, 134] width 70 height 9
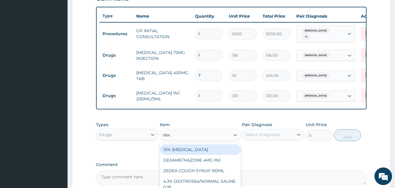
type input "dexa"
click at [199, 150] on div "DEXAMETHAZONE 4MG INJ" at bounding box center [200, 149] width 81 height 11
type input "109.2"
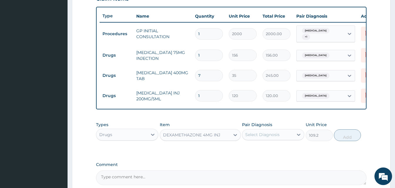
click at [282, 137] on div "Select Diagnosis" at bounding box center [267, 134] width 51 height 9
click at [277, 144] on div "Types Drugs Item DEXAMETHAZONE 4MG INJ Pair Diagnosis Select Diagnosis Unit Pri…" at bounding box center [231, 131] width 270 height 25
click at [290, 134] on div "Select Diagnosis" at bounding box center [267, 134] width 51 height 9
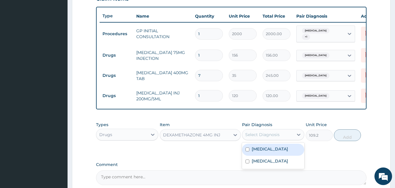
click at [262, 151] on label "Malaria" at bounding box center [270, 149] width 36 height 6
checkbox input "true"
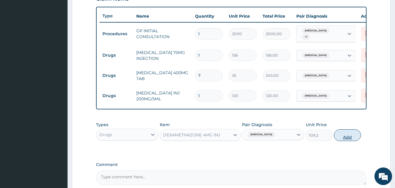
click at [348, 137] on button "Add" at bounding box center [347, 135] width 27 height 12
type input "0"
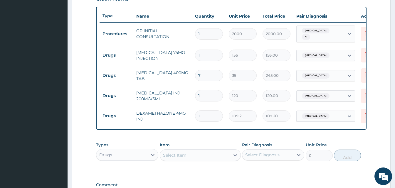
scroll to position [293, 0]
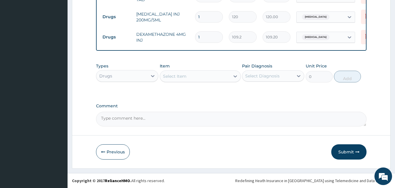
click at [200, 76] on div "Select Item" at bounding box center [195, 76] width 70 height 9
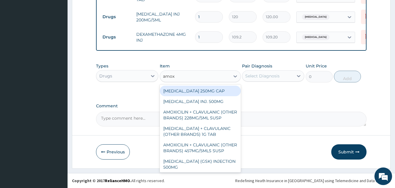
type input "amoxy"
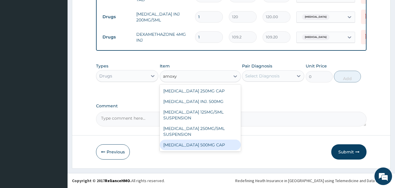
click at [194, 145] on div "AMOXYCILLIN 500MG CAP" at bounding box center [200, 145] width 81 height 11
type input "30"
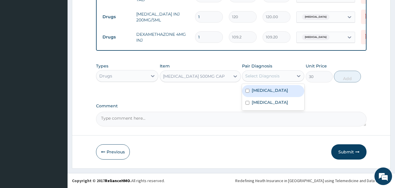
click at [284, 76] on div "Select Diagnosis" at bounding box center [267, 75] width 51 height 9
click at [278, 86] on div "Malaria" at bounding box center [273, 91] width 62 height 12
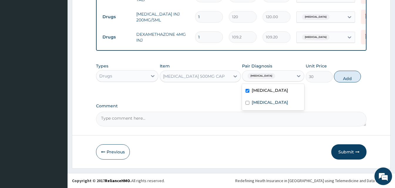
click at [278, 86] on div "Malaria" at bounding box center [273, 91] width 62 height 12
checkbox input "false"
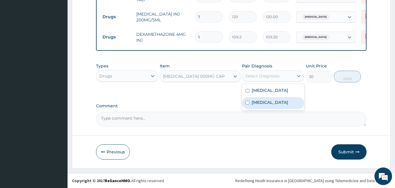
click at [276, 100] on label "Upper respiratory infection" at bounding box center [270, 103] width 36 height 6
checkbox input "true"
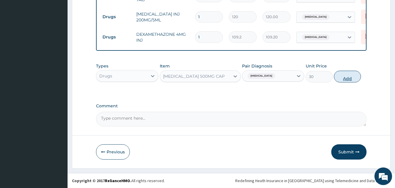
click at [338, 79] on button "Add" at bounding box center [347, 77] width 27 height 12
type input "0"
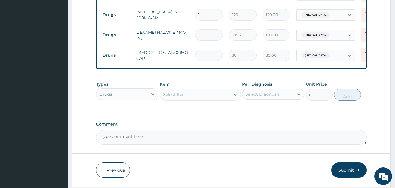
type input "0.00"
type input "2"
type input "60.00"
type input "21"
type input "630.00"
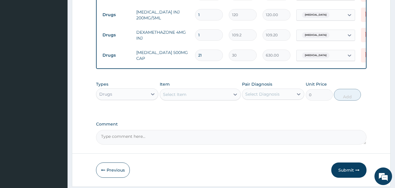
type input "21"
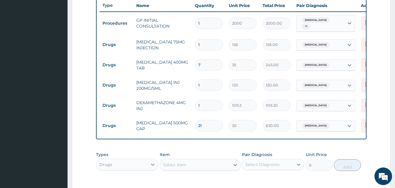
scroll to position [313, 0]
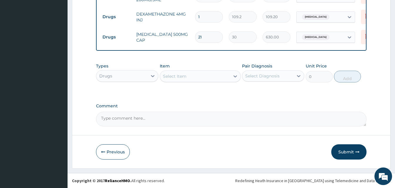
click at [174, 73] on div "Select Item" at bounding box center [174, 76] width 23 height 6
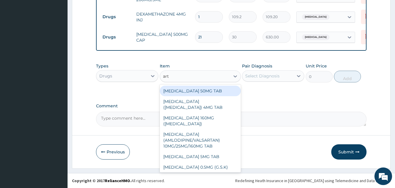
type input "arte"
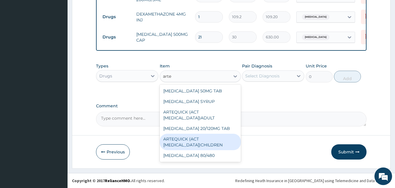
click at [184, 146] on div "ARTEQUICK (ACT ANTIMALARIAL)CHILDREN" at bounding box center [200, 142] width 81 height 16
type input "1750"
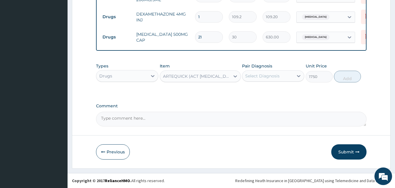
click at [267, 79] on div "Select Diagnosis" at bounding box center [267, 75] width 51 height 9
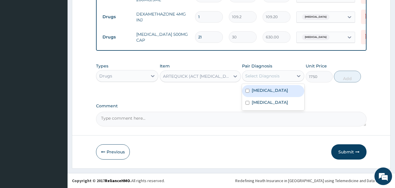
click at [266, 88] on label "Malaria" at bounding box center [270, 90] width 36 height 6
checkbox input "true"
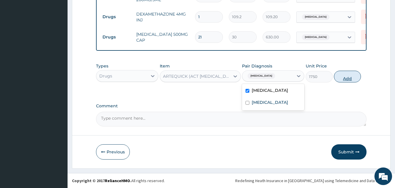
click at [344, 74] on button "Add" at bounding box center [347, 77] width 27 height 12
type input "0"
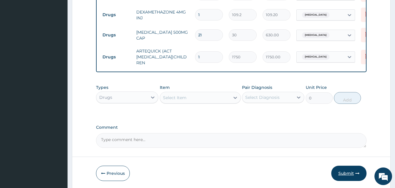
click at [346, 172] on button "Submit" at bounding box center [348, 173] width 35 height 15
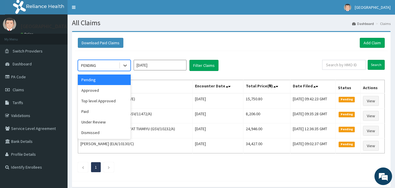
click at [114, 63] on div "PENDING" at bounding box center [98, 65] width 41 height 9
click at [101, 89] on div "Approved" at bounding box center [104, 90] width 53 height 11
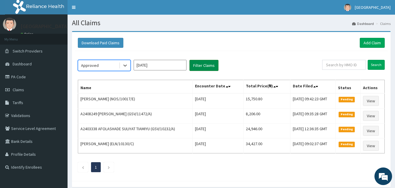
click at [208, 65] on button "Filter Claims" at bounding box center [203, 65] width 29 height 11
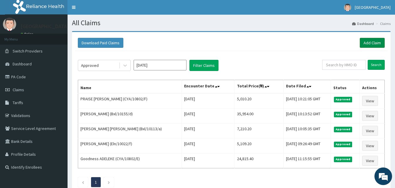
click at [367, 47] on div "Download Paid Claims Add Claim" at bounding box center [231, 43] width 313 height 16
click at [367, 47] on link "Add Claim" at bounding box center [372, 43] width 25 height 10
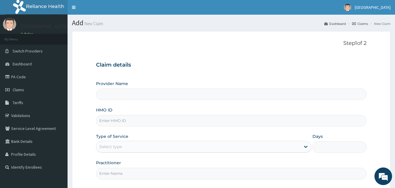
type input "[GEOGRAPHIC_DATA]"
